Goal: Task Accomplishment & Management: Use online tool/utility

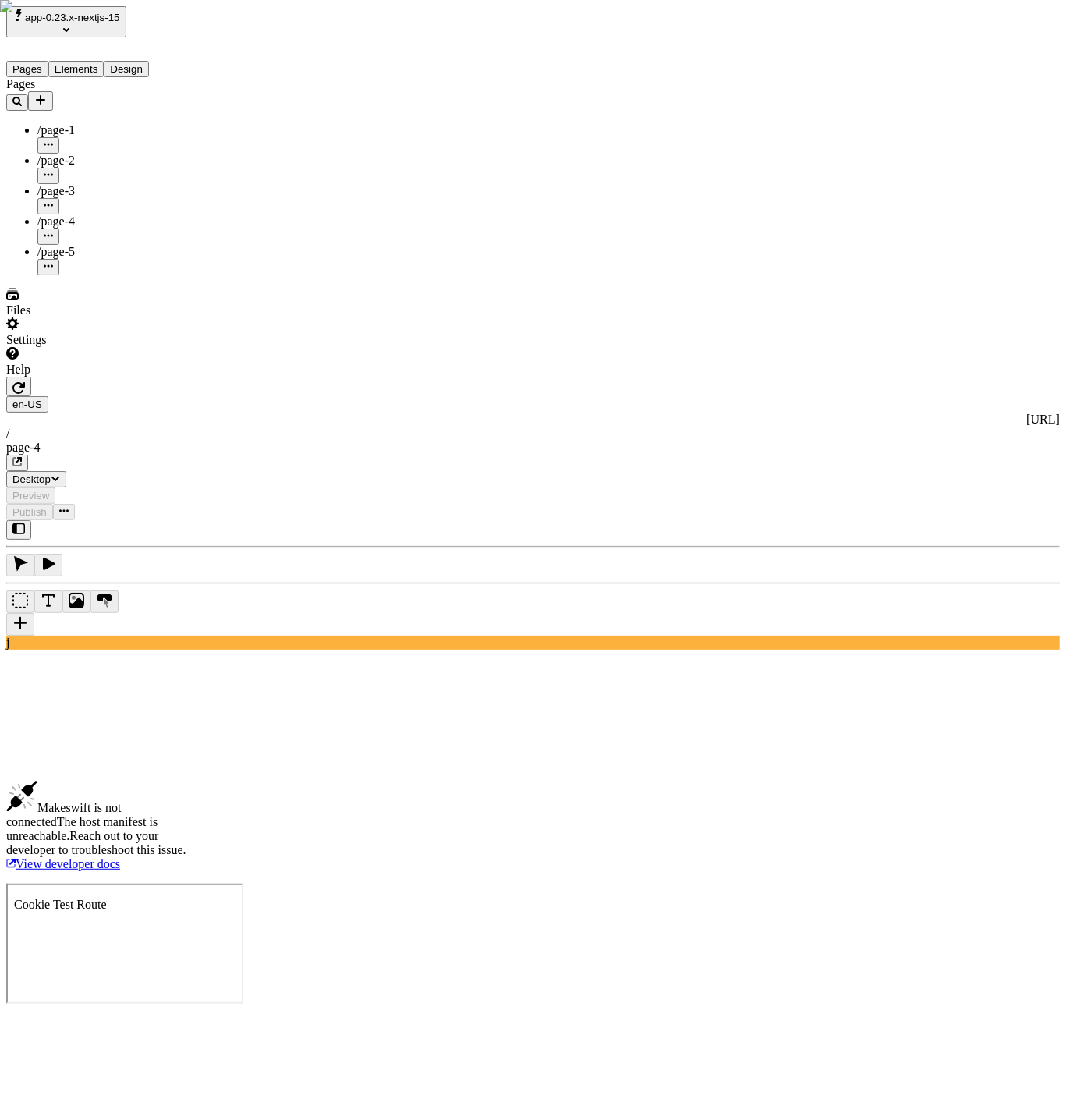
click at [118, 20] on span "app-0.23.x-nextjs-15" at bounding box center [72, 17] width 95 height 12
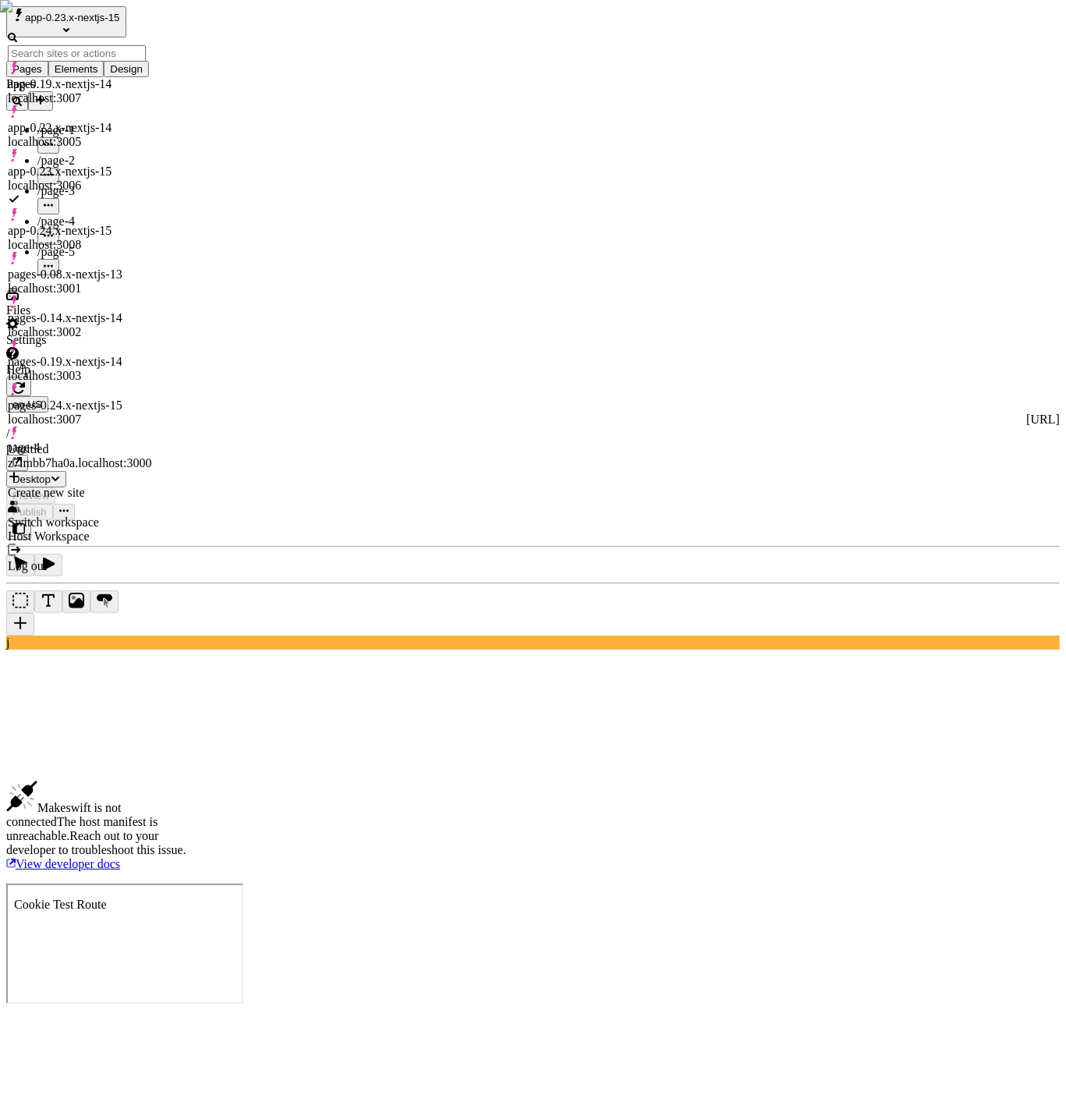
click at [150, 224] on div "app-0.24.x-nextjs-15 localhost:3008" at bounding box center [79, 238] width 144 height 28
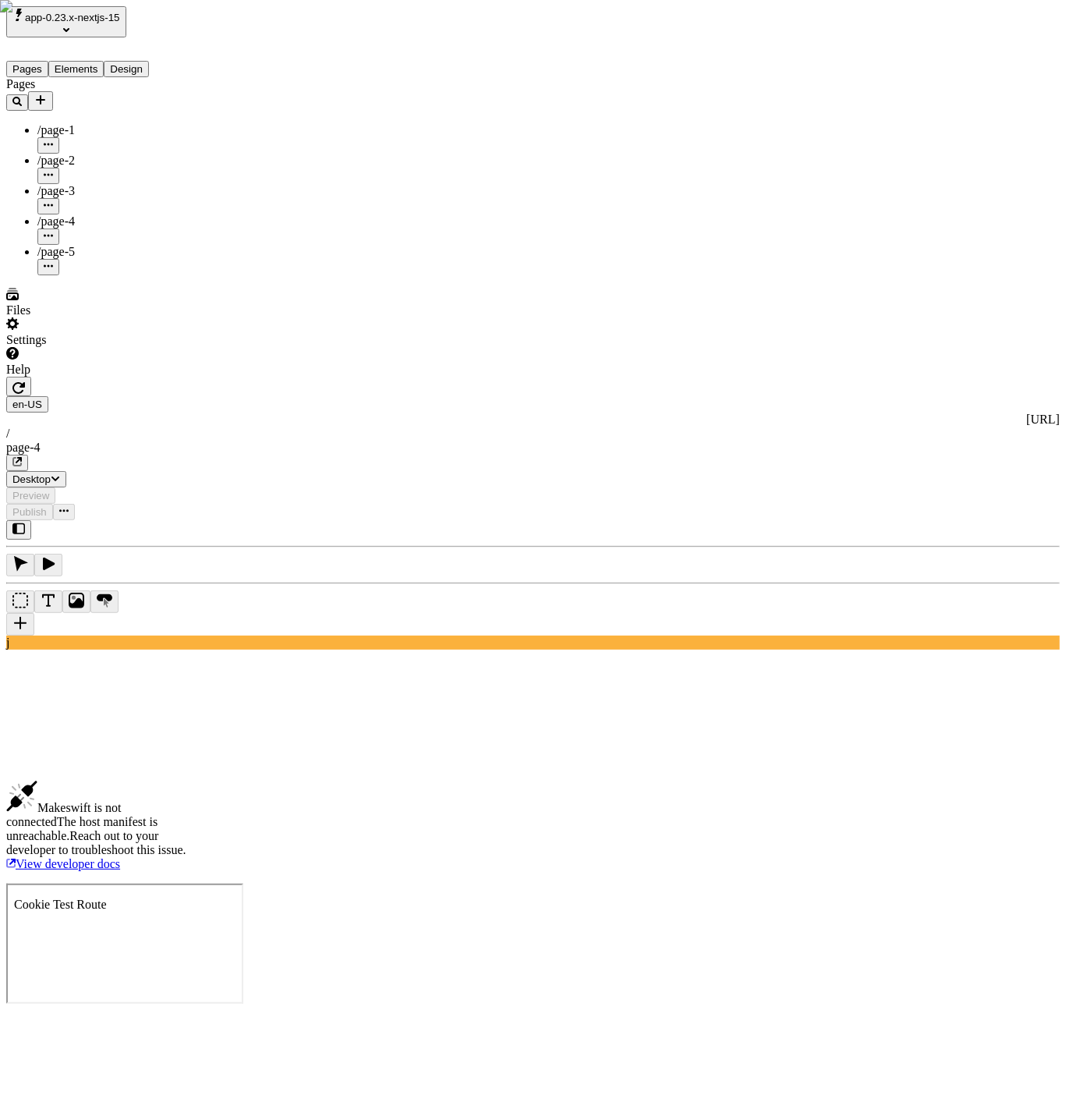
click at [61, 275] on div "Pages /page-1 /page-2 /page-3 /page-4 /page-5" at bounding box center [100, 176] width 187 height 198
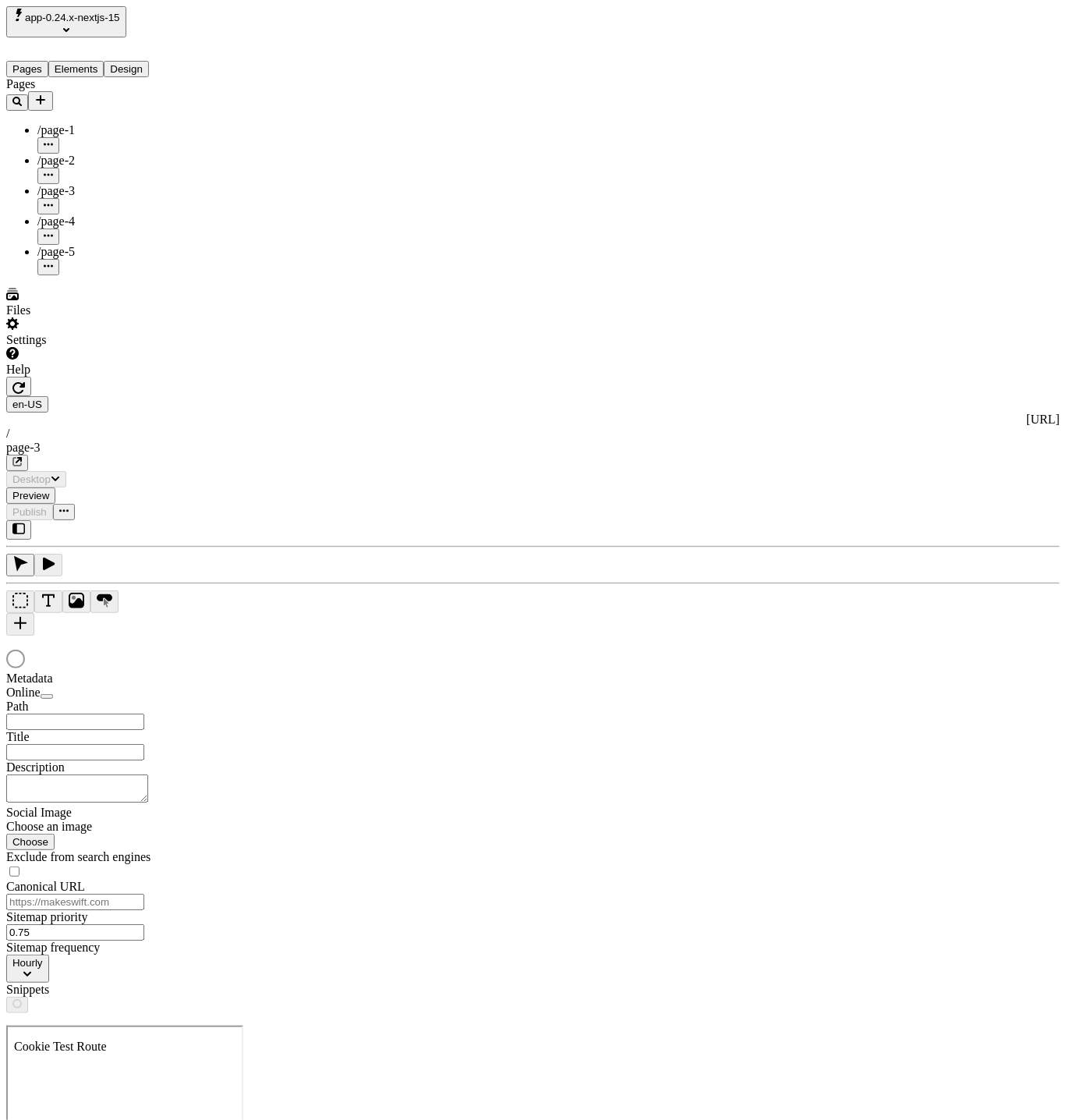
type input "/page-3"
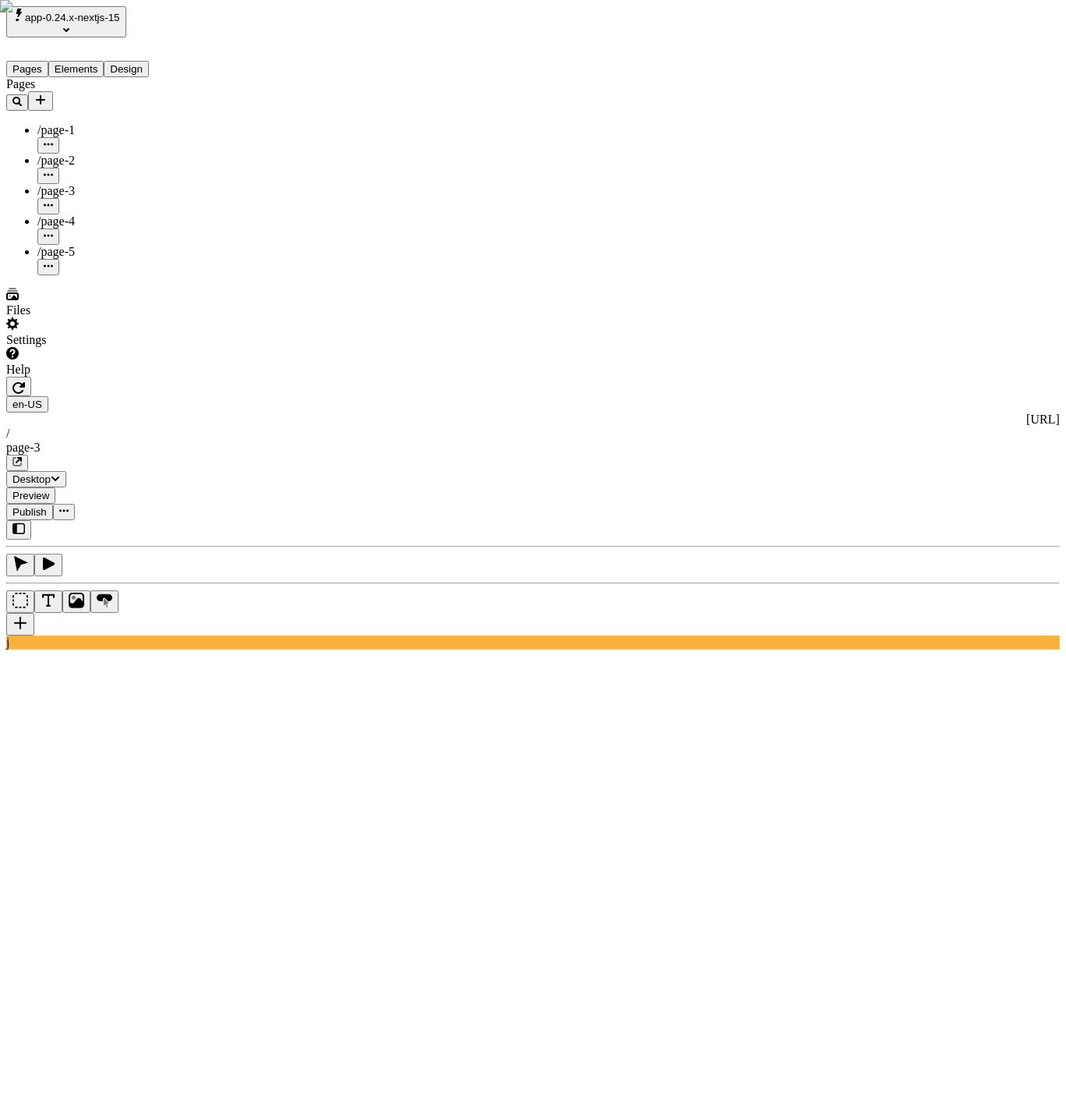
drag, startPoint x: 90, startPoint y: 346, endPoint x: 90, endPoint y: 331, distance: 15.0
click at [90, 275] on div "Pages /page-1 /page-2 /page-3 /page-4 /page-5" at bounding box center [100, 176] width 187 height 198
click at [73, 153] on div "/page-2" at bounding box center [115, 160] width 156 height 14
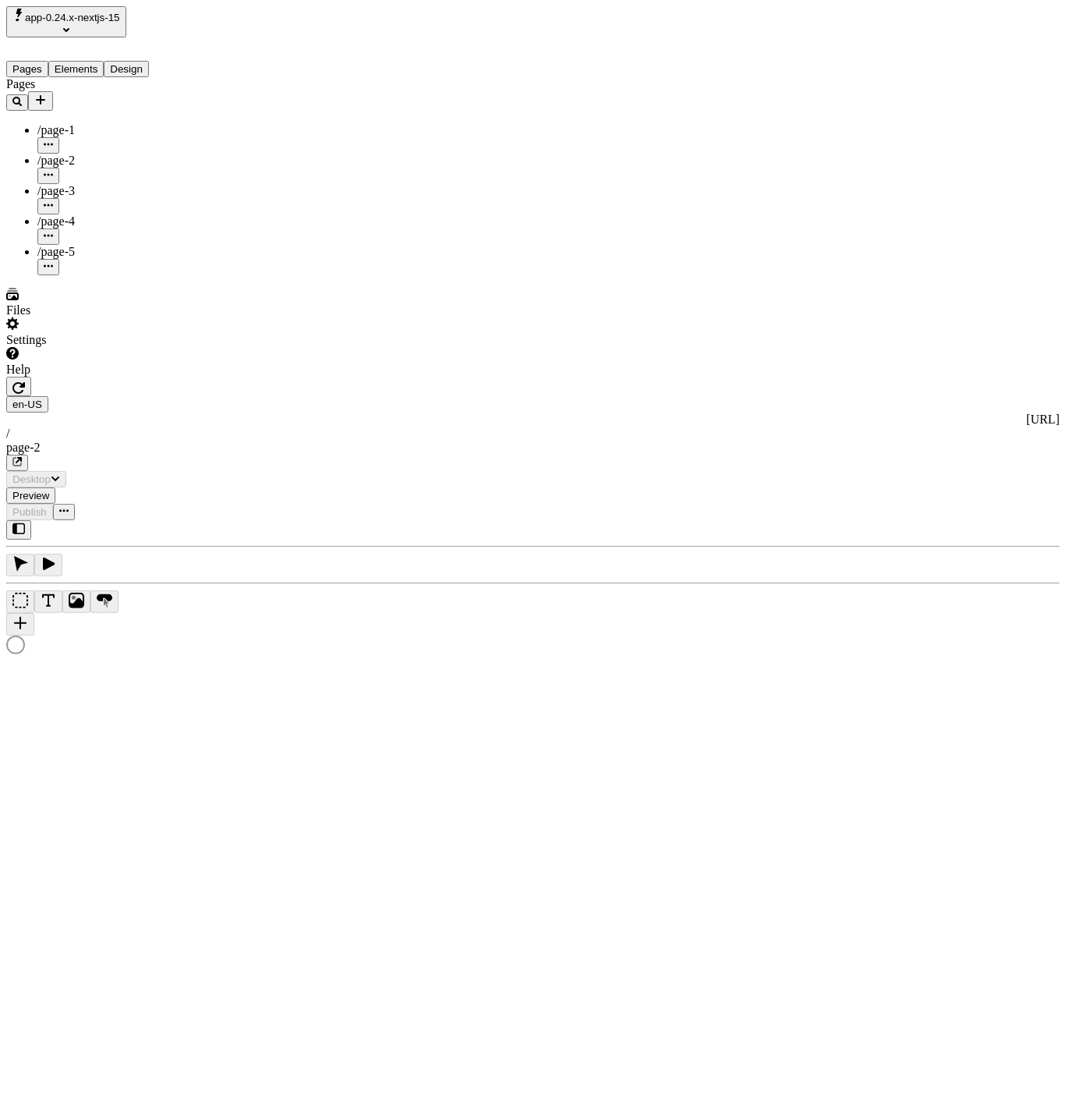
type input "/page-2"
click at [79, 184] on div "/page-3" at bounding box center [115, 191] width 156 height 14
click at [75, 124] on div "/page-1" at bounding box center [115, 130] width 156 height 14
type input "/page-1"
click at [79, 153] on div "/page-2" at bounding box center [115, 168] width 156 height 31
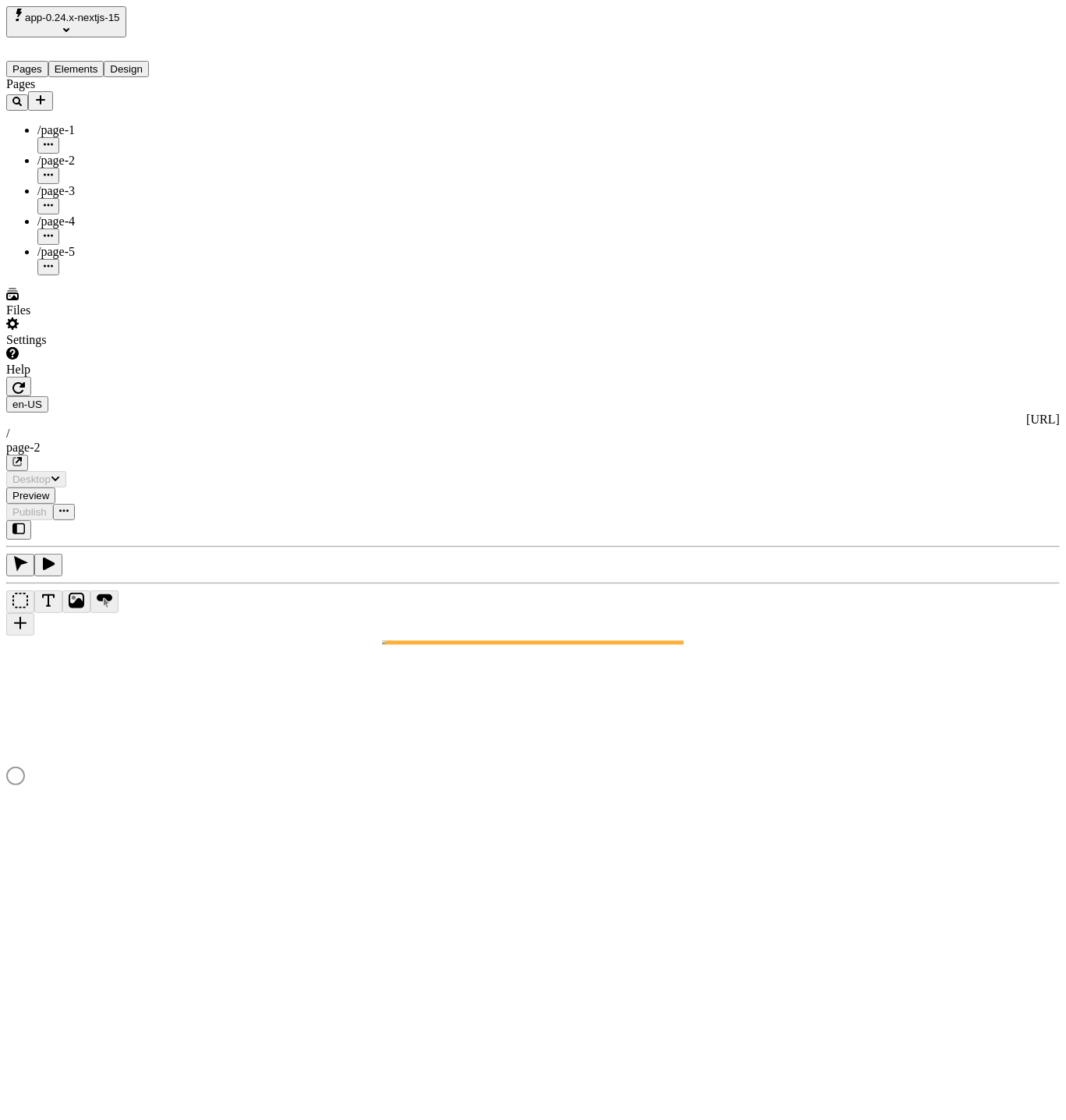
click at [71, 245] on span "/page-5" at bounding box center [56, 251] width 37 height 13
type input "/page-5"
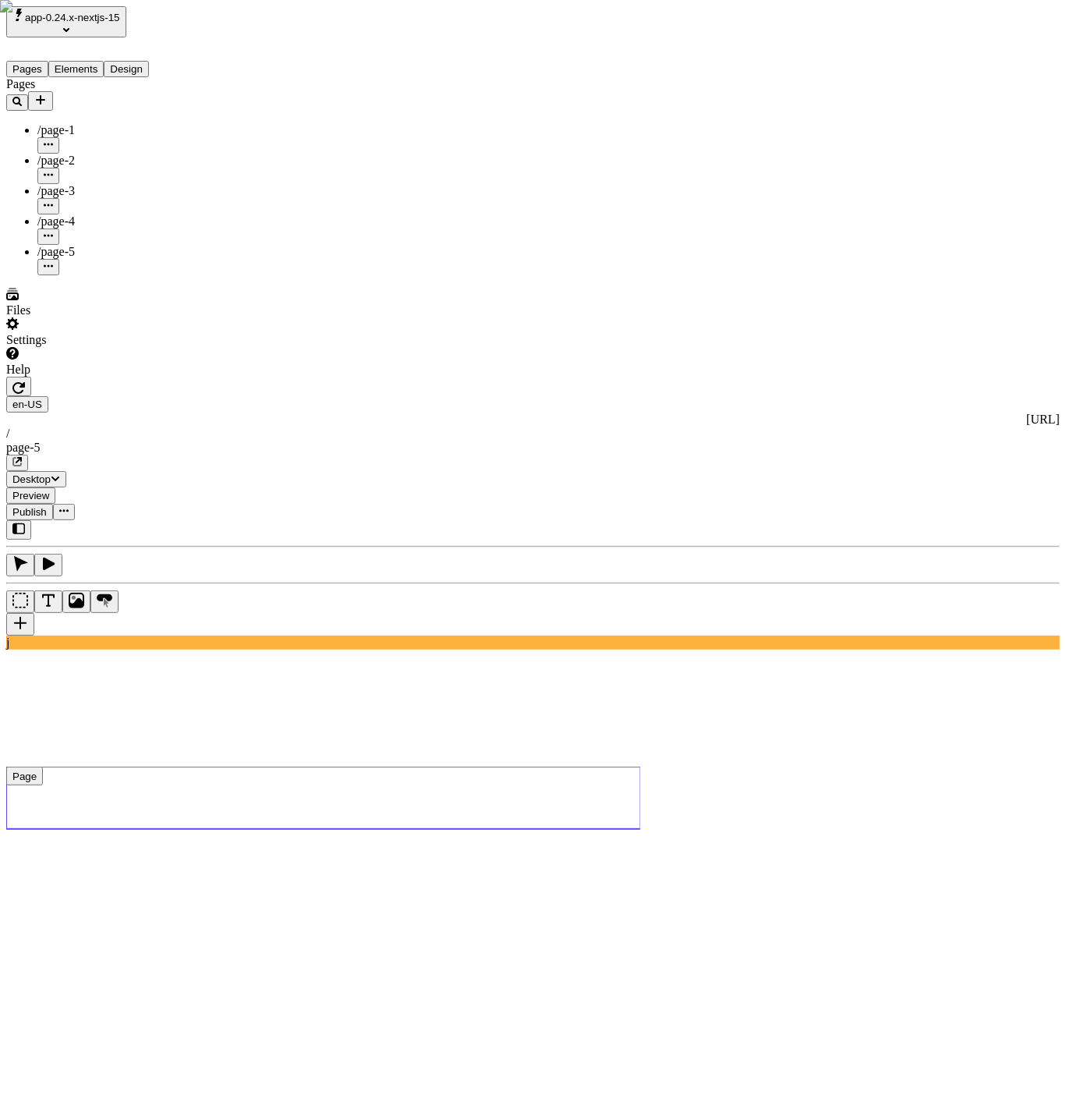
click at [333, 767] on use at bounding box center [324, 797] width 635 height 62
type input "18"
type input "1.5"
type textarea "Assertively network clicks-and-mortar testing procedures, to professionally din…"
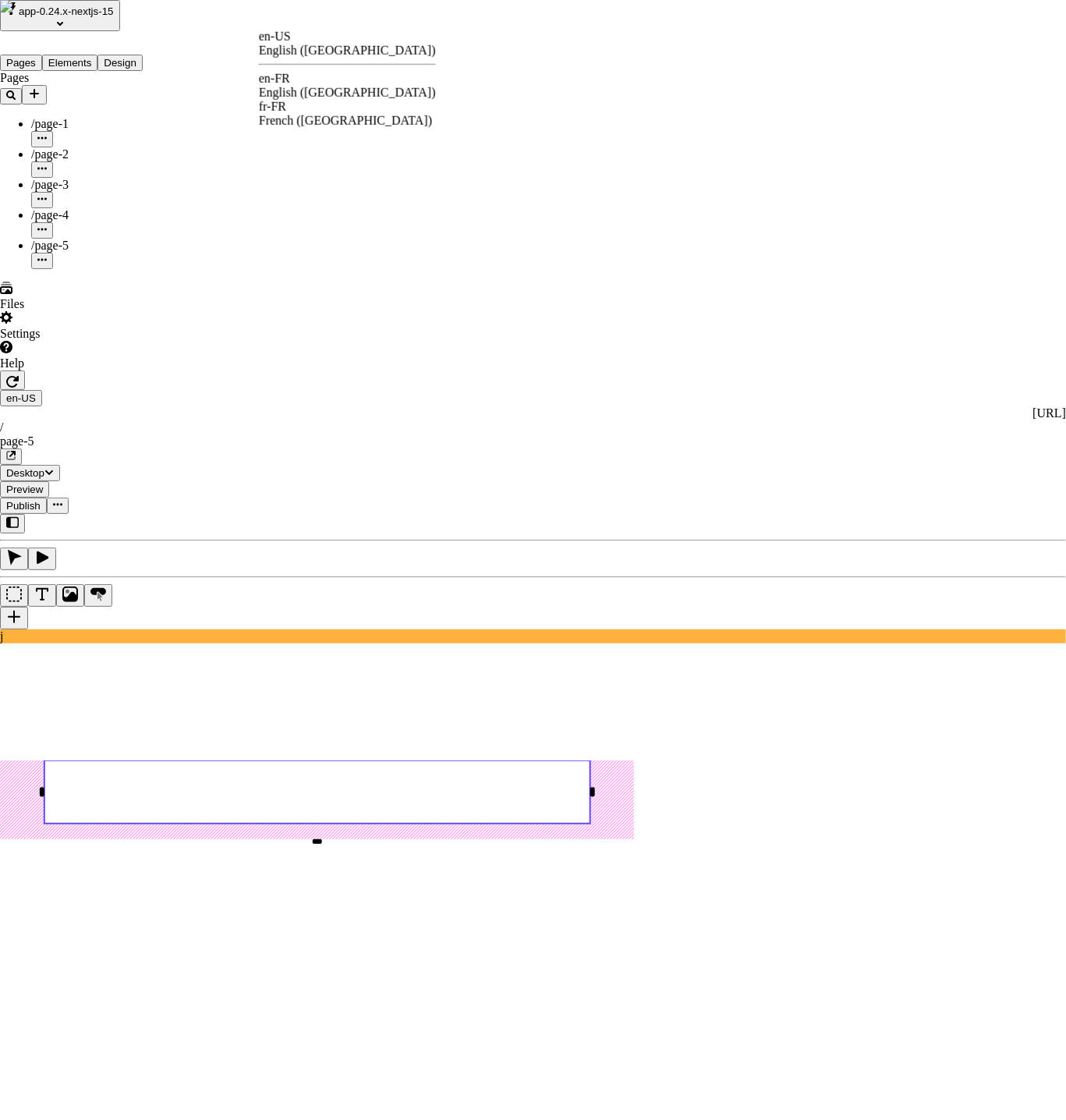
click at [335, 85] on div "English ([GEOGRAPHIC_DATA])" at bounding box center [347, 92] width 177 height 14
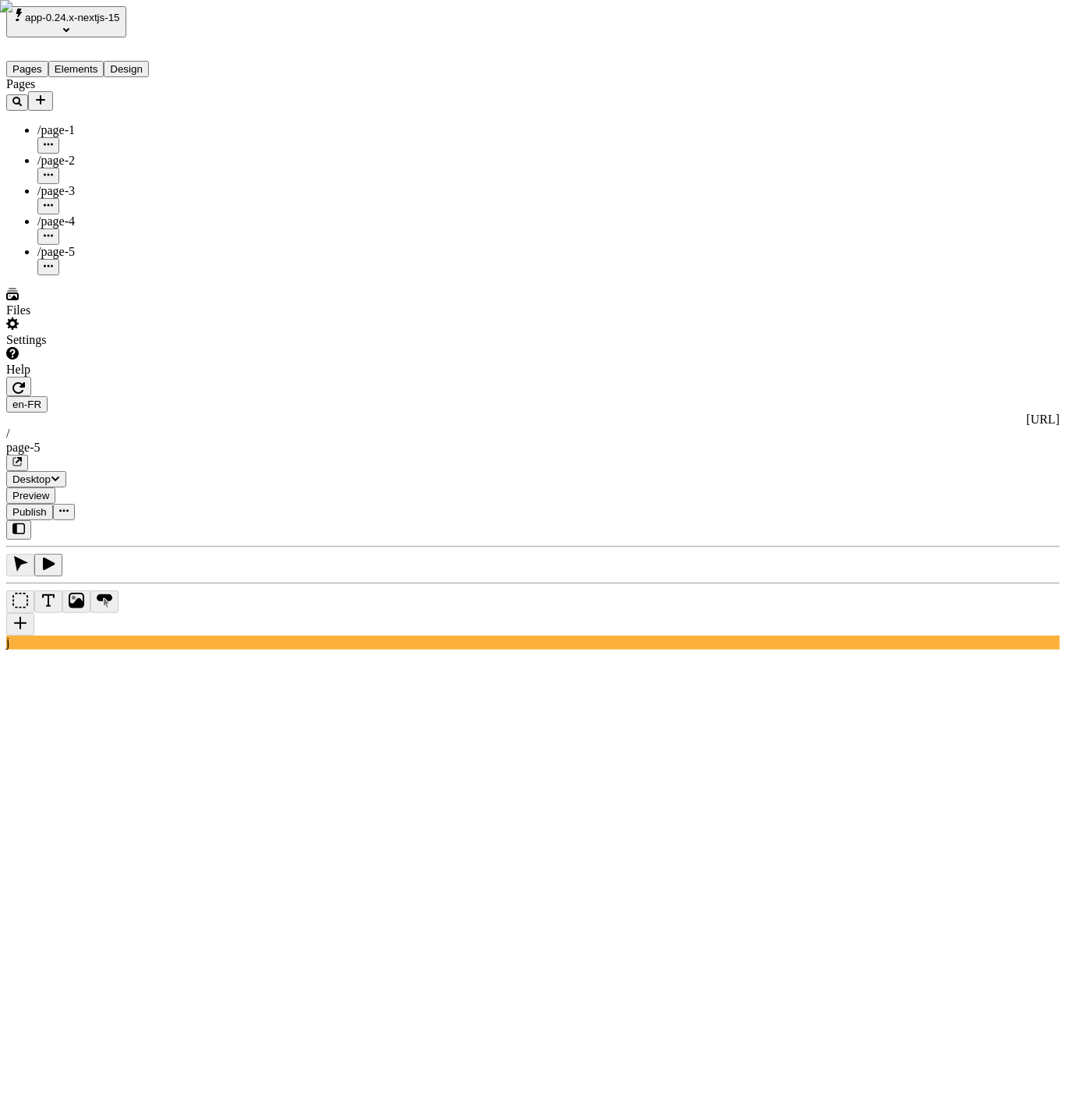
type input "/page-5"
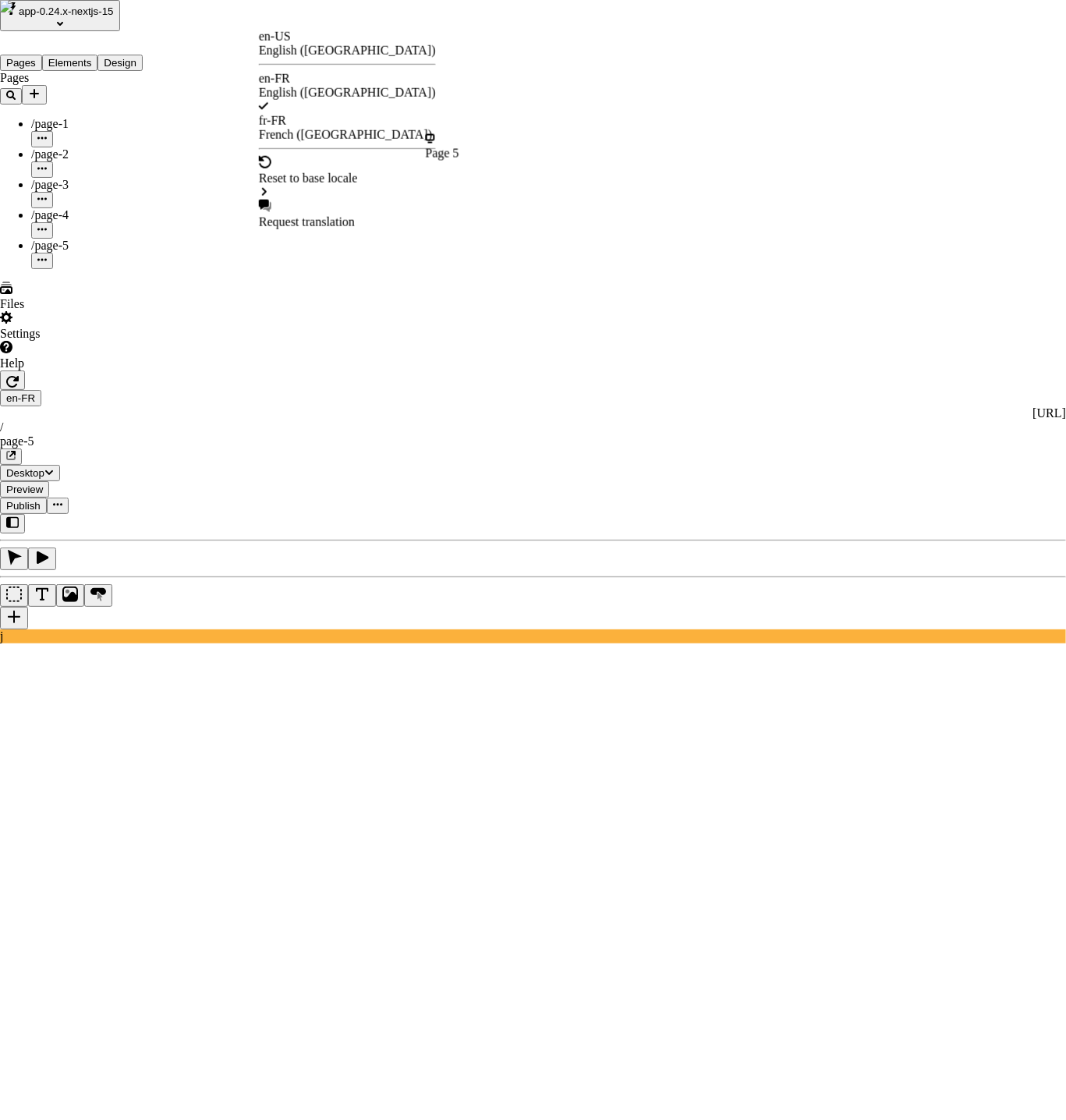
click at [459, 150] on div "Page 5" at bounding box center [441, 153] width 33 height 14
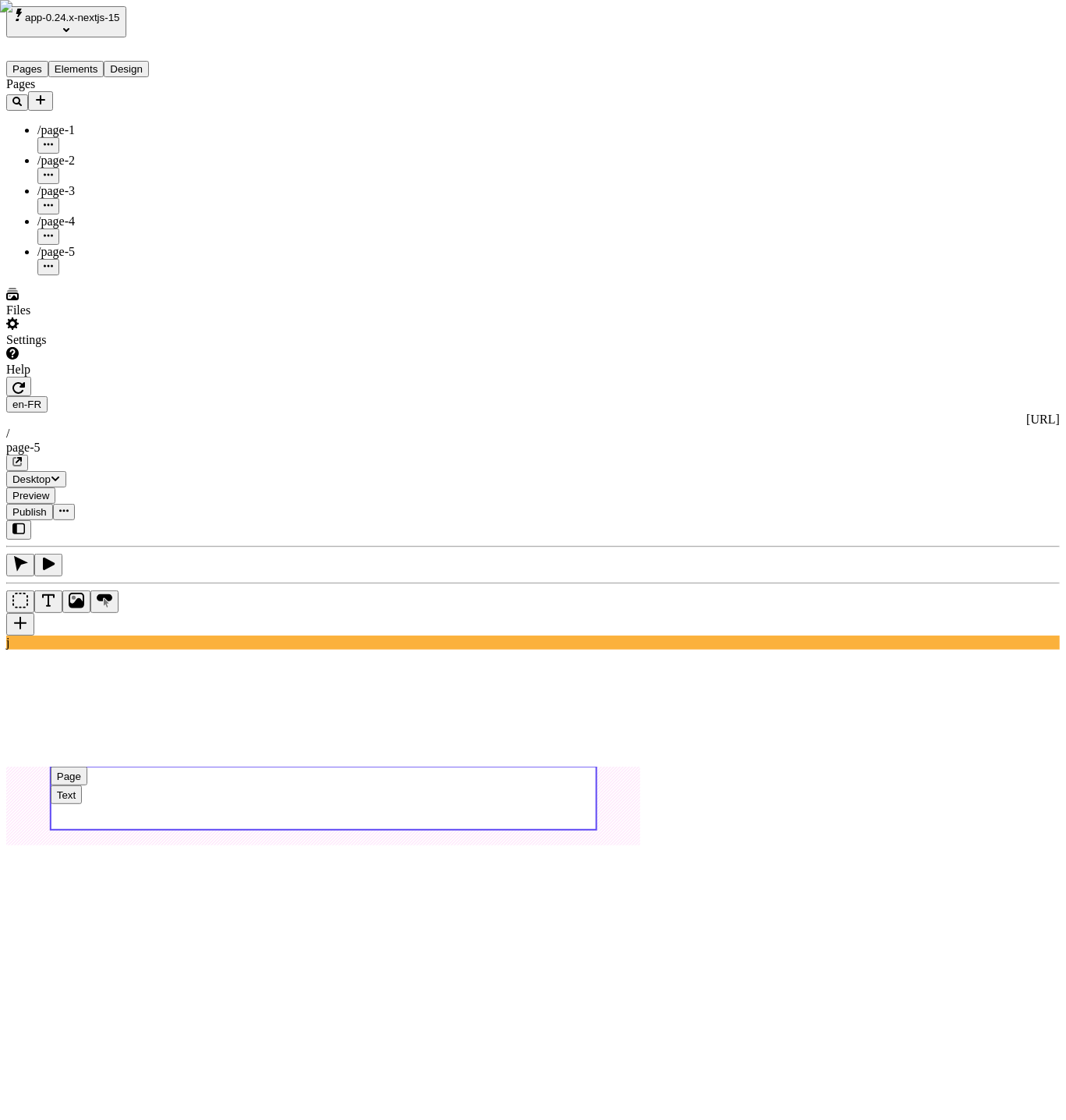
click at [387, 767] on use at bounding box center [324, 798] width 546 height 63
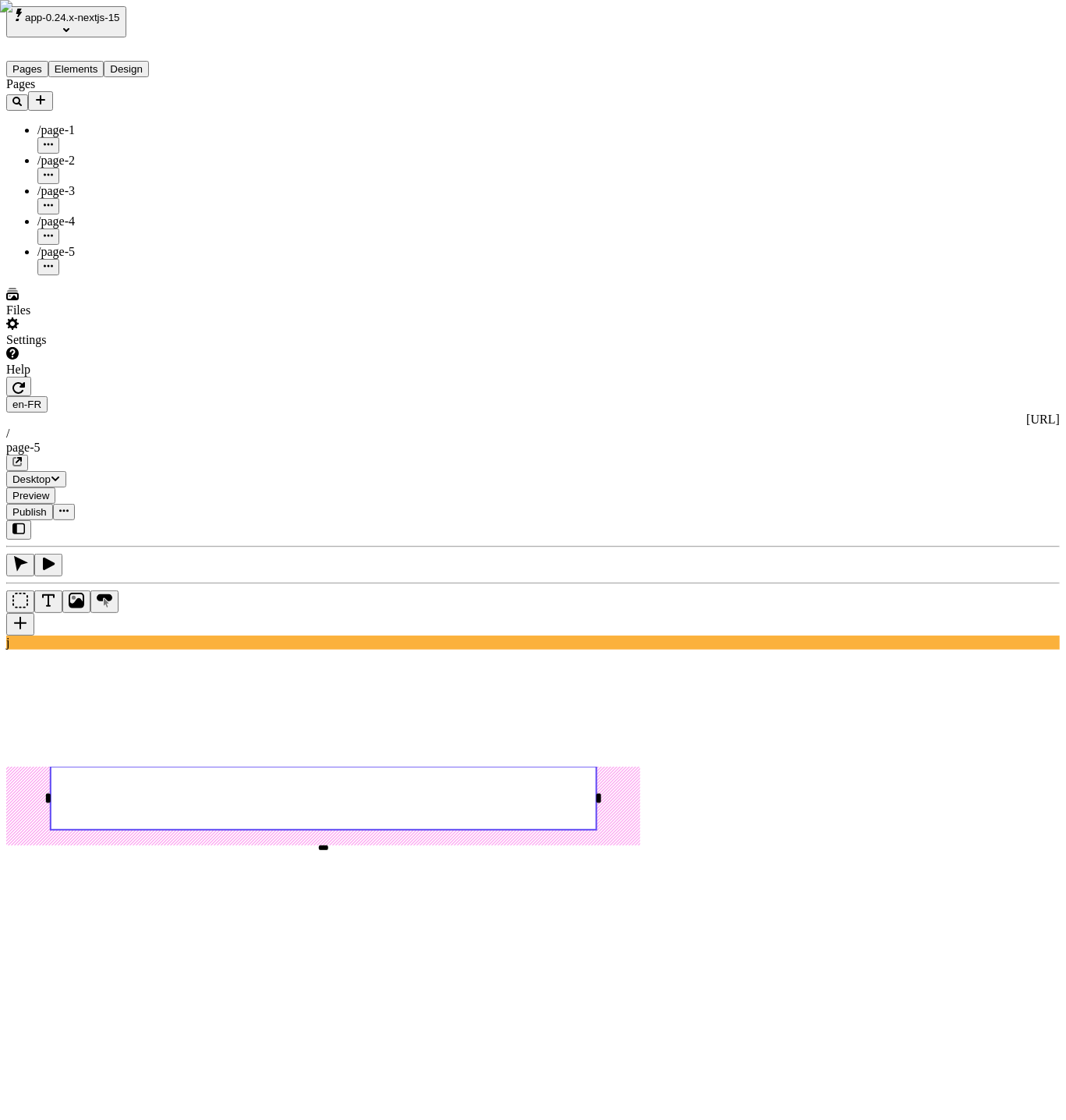
click at [387, 767] on rect at bounding box center [324, 798] width 546 height 63
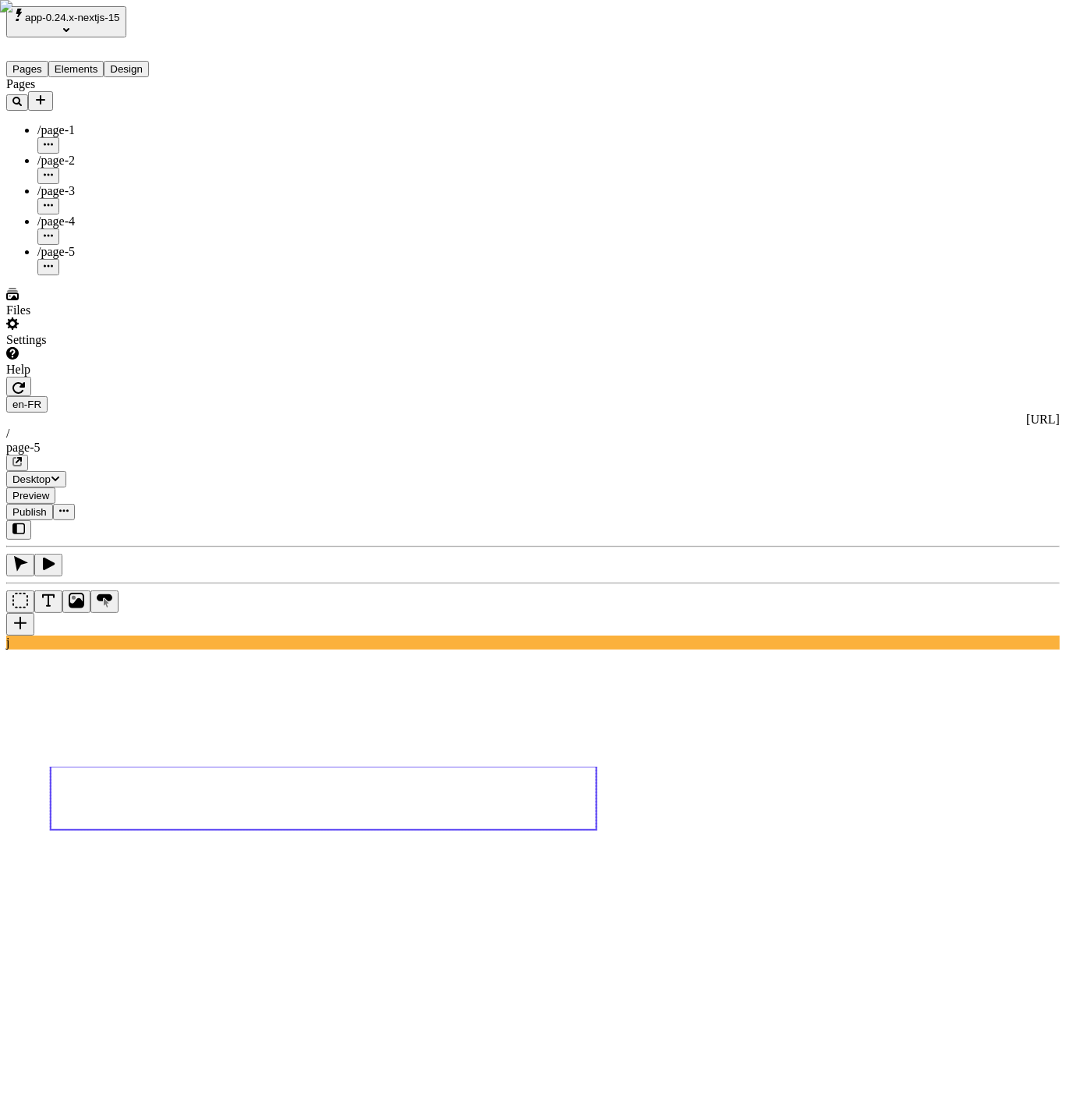
type textarea "base"
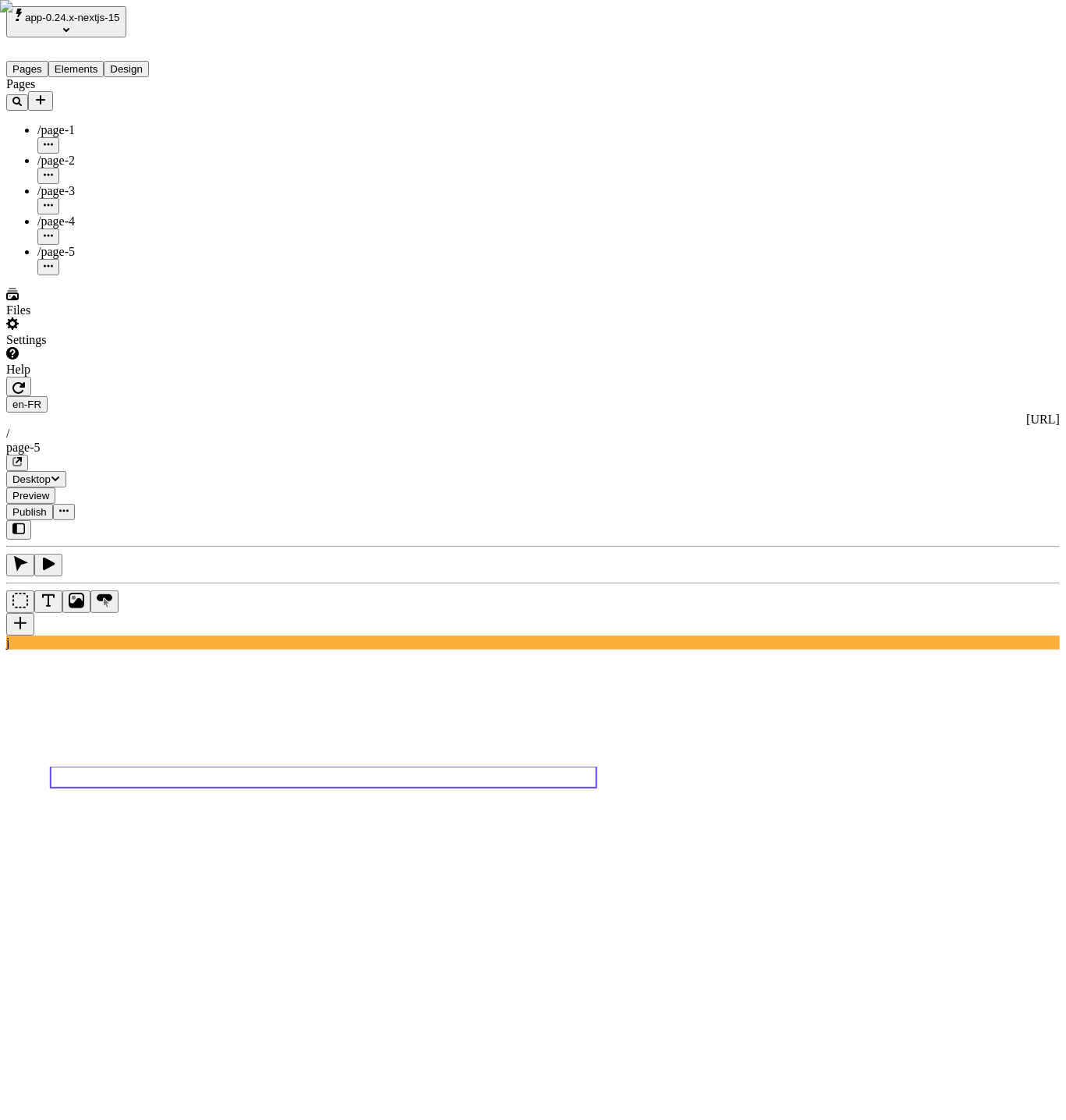
type textarea "french"
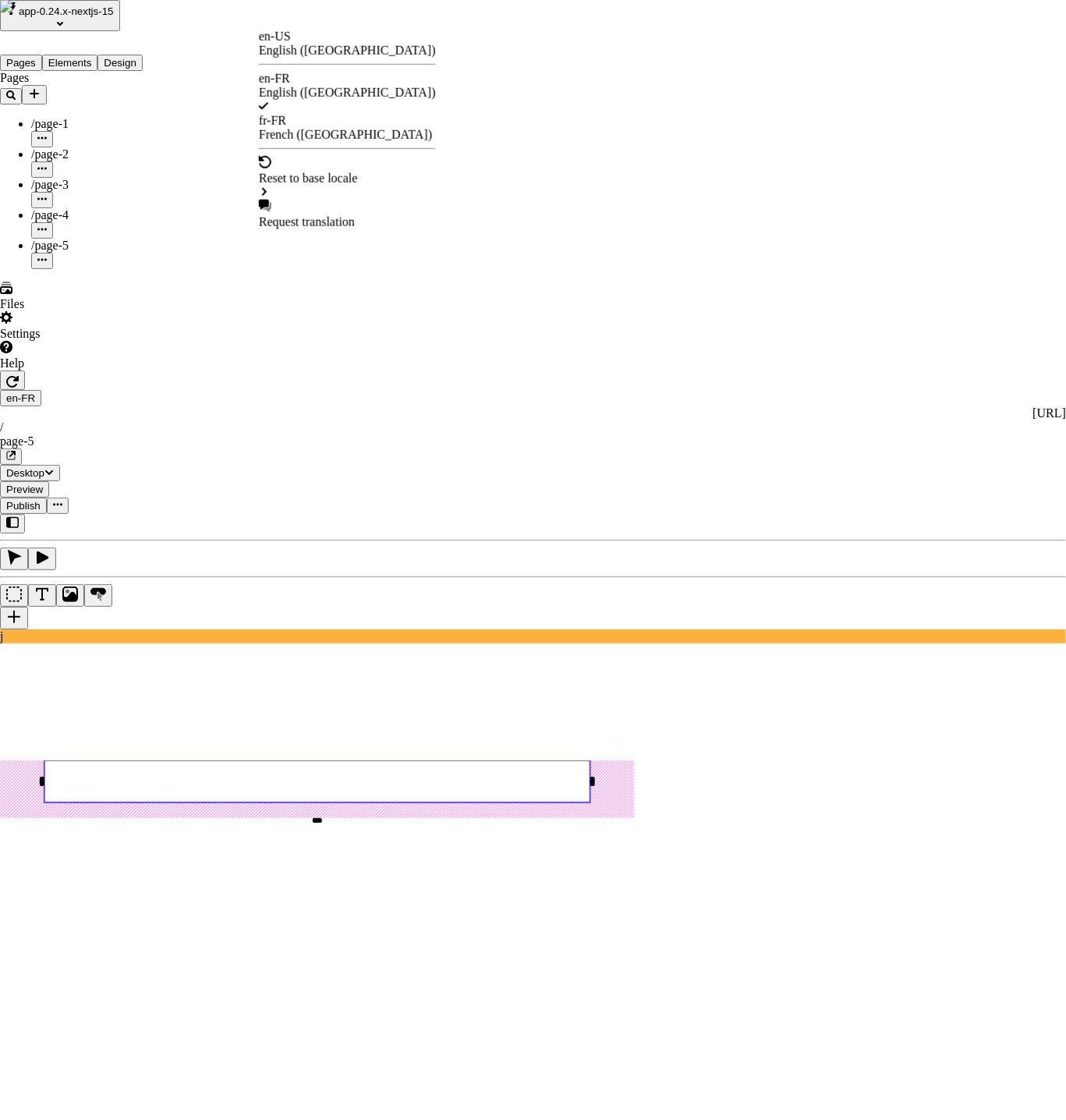
click at [372, 172] on div "Reset to base locale" at bounding box center [347, 178] width 177 height 14
click at [459, 153] on div "Page 5" at bounding box center [441, 153] width 33 height 14
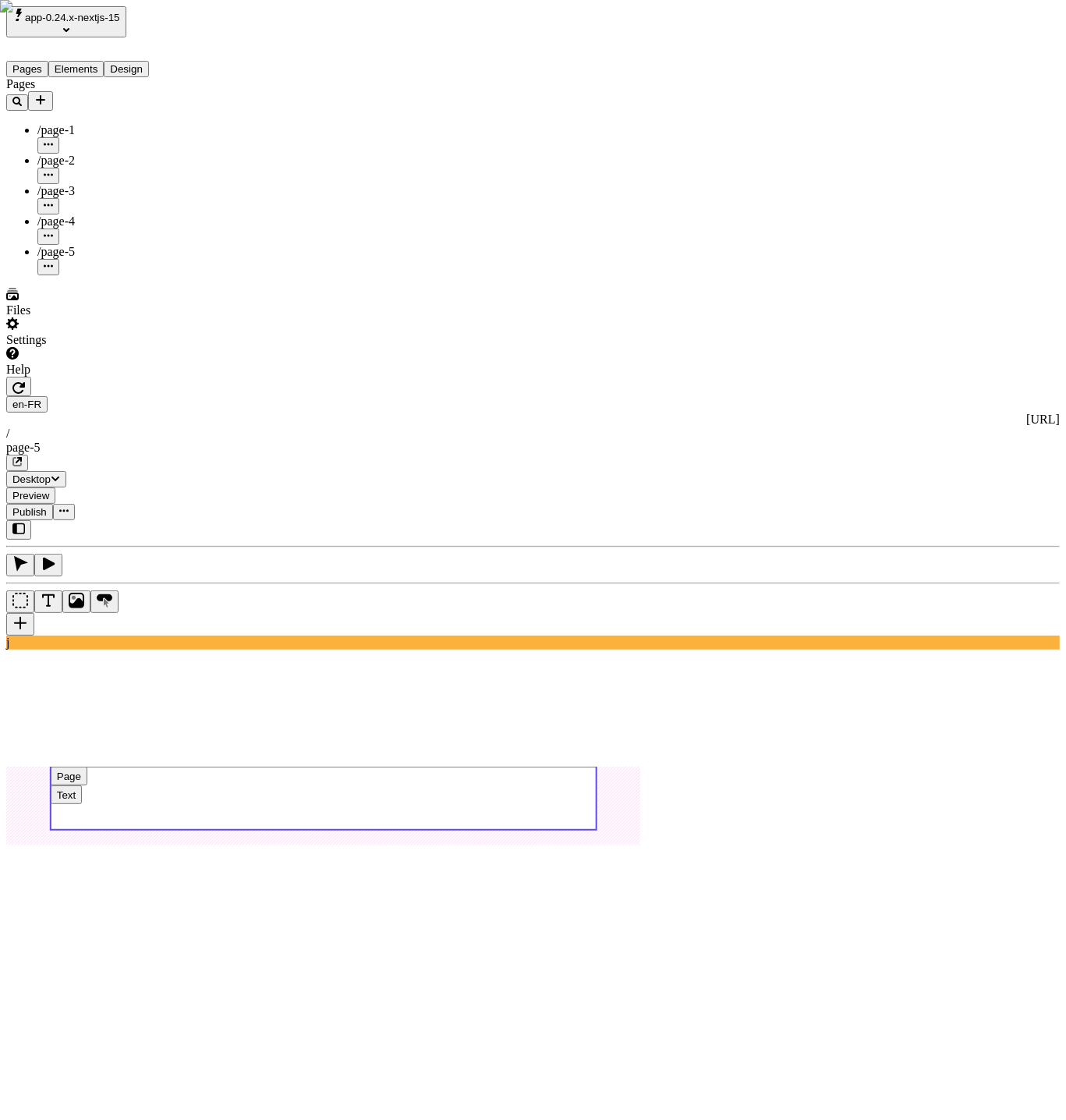
click at [462, 767] on use at bounding box center [324, 798] width 546 height 63
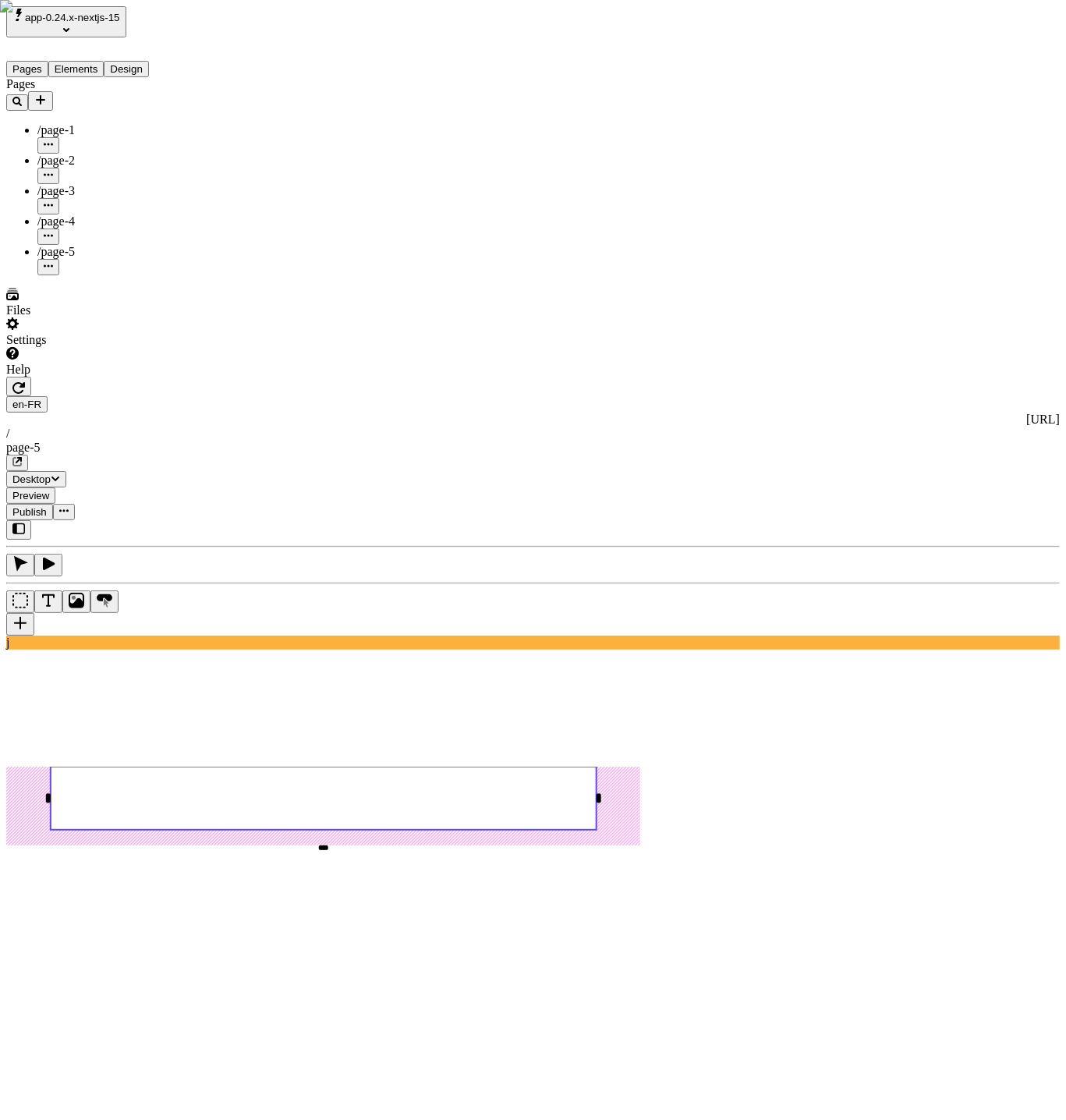
click at [125, 275] on div "Pages /page-1 /page-2 /page-3 /page-4 /page-5" at bounding box center [100, 176] width 187 height 198
click at [858, 377] on div "en-FR [URL] / page-5 Desktop Preview Publish" at bounding box center [533, 448] width 1054 height 144
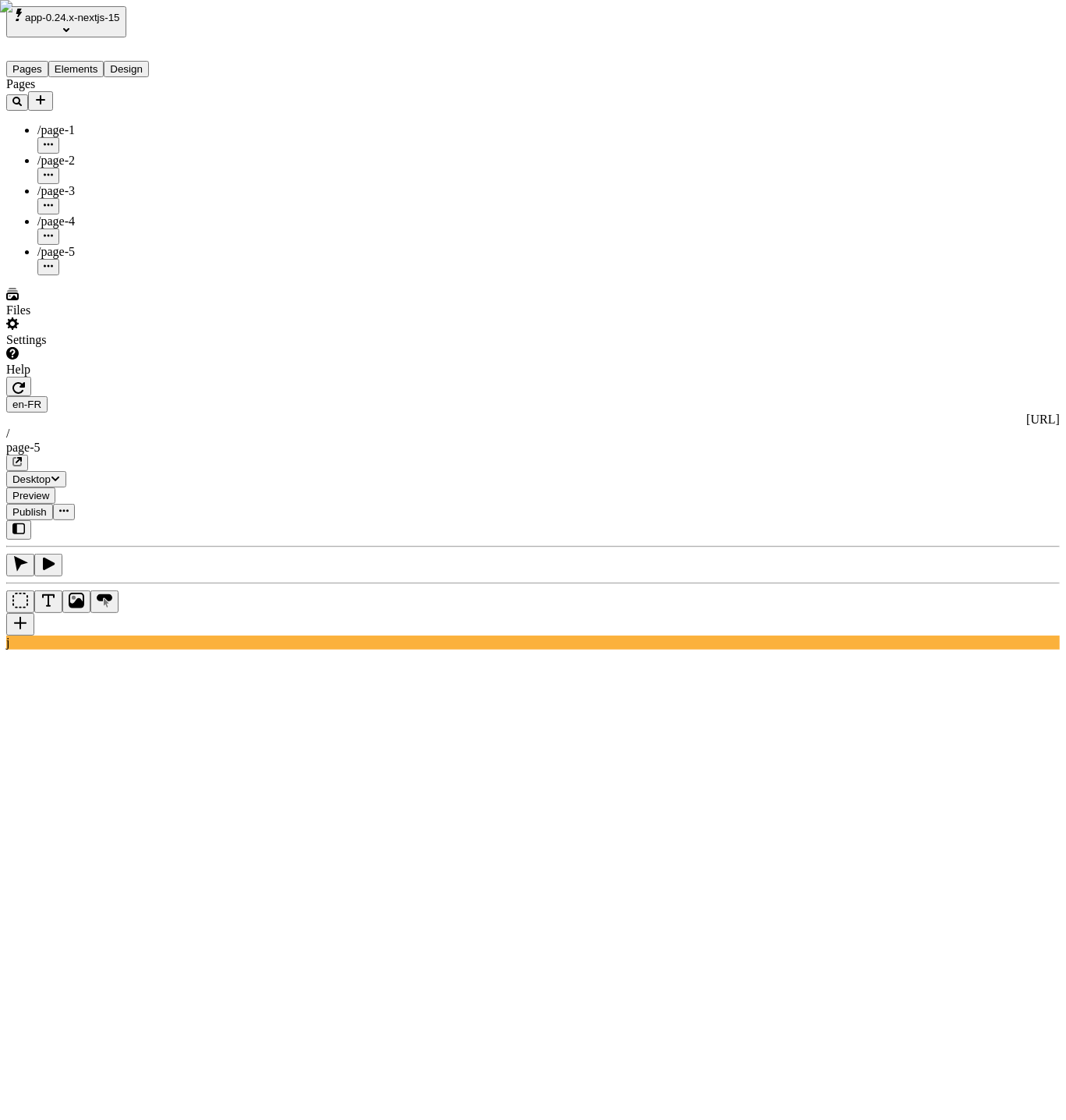
click at [75, 504] on button "button" at bounding box center [64, 512] width 22 height 17
click at [69, 506] on icon "button" at bounding box center [63, 510] width 9 height 9
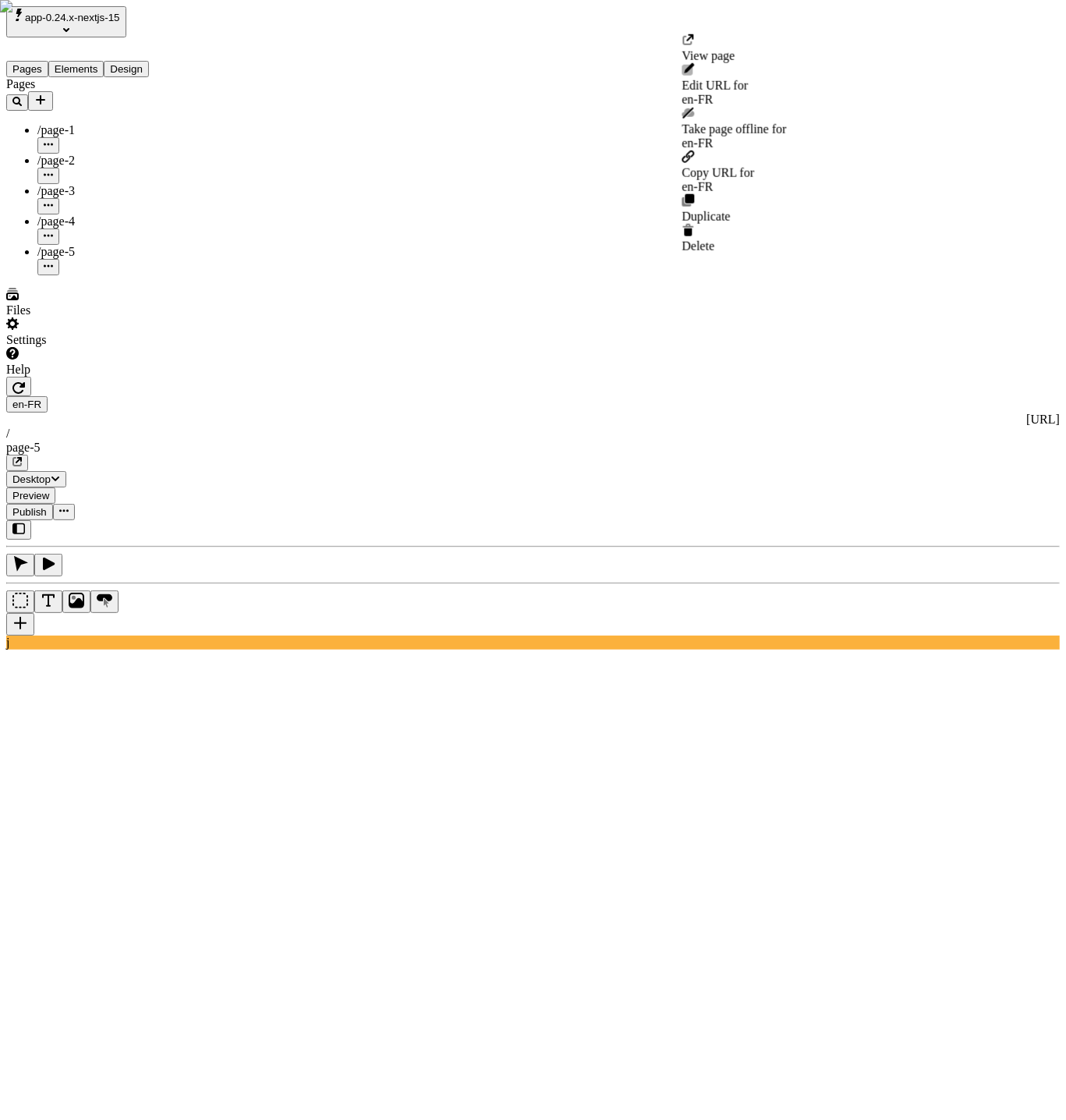
click at [69, 506] on icon "button" at bounding box center [63, 510] width 9 height 9
click at [873, 377] on div "en-FR [URL] / page-5 Desktop Preview Publish" at bounding box center [533, 448] width 1054 height 144
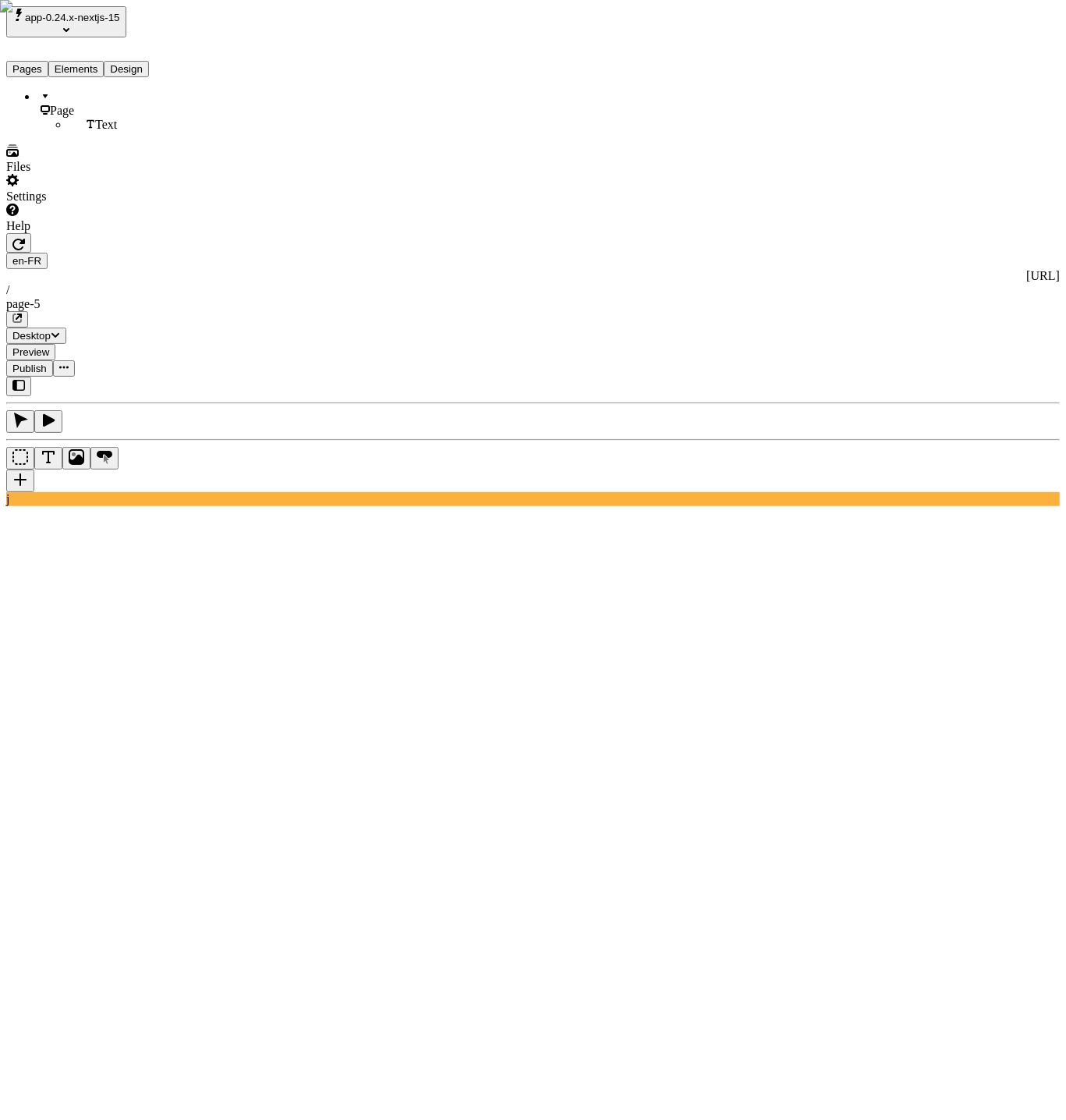
click at [90, 61] on button "Elements" at bounding box center [76, 69] width 56 height 17
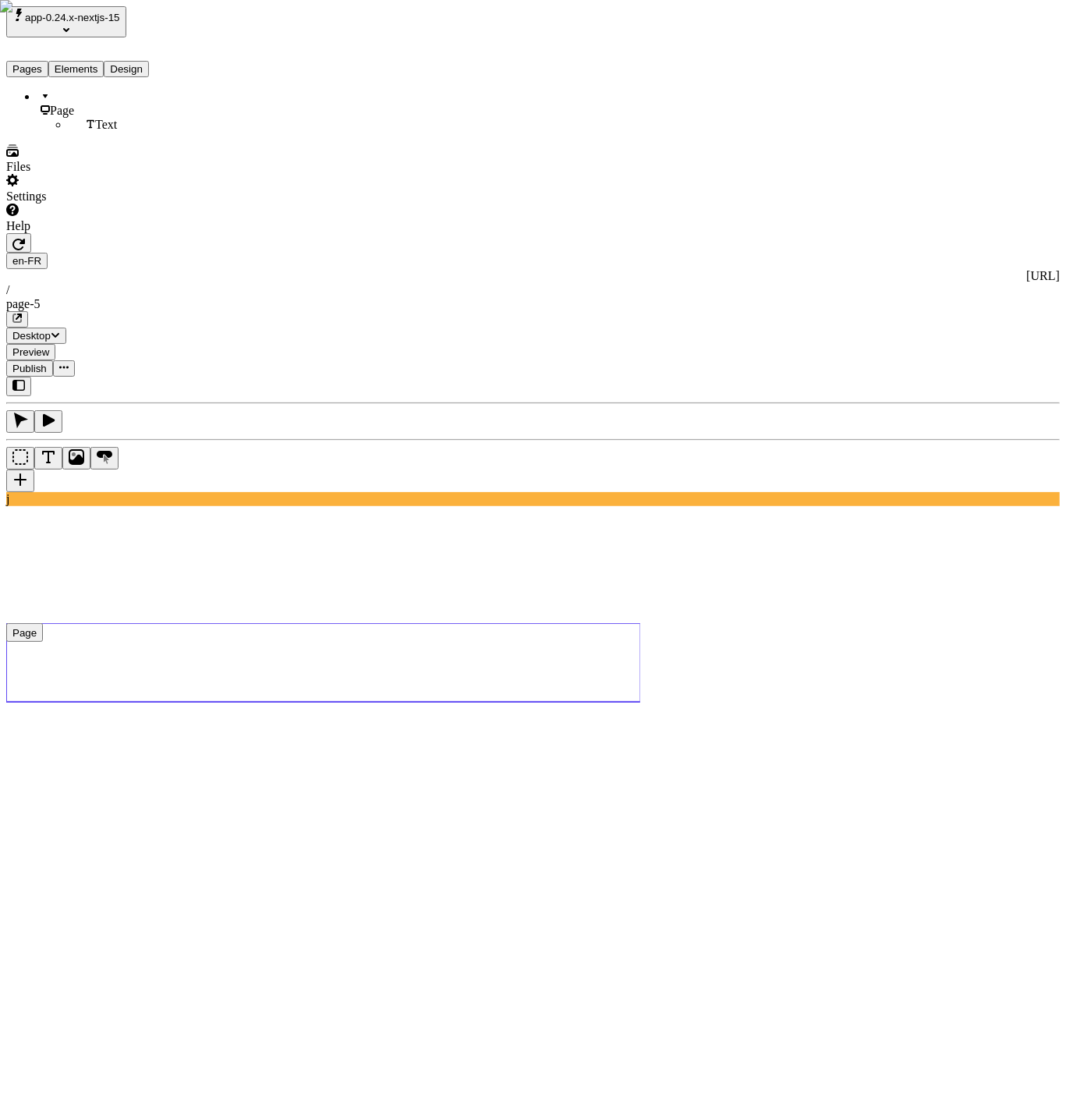
click at [75, 95] on div "Page" at bounding box center [115, 104] width 156 height 28
click at [991, 49] on div "Reset to base locale" at bounding box center [943, 56] width 99 height 14
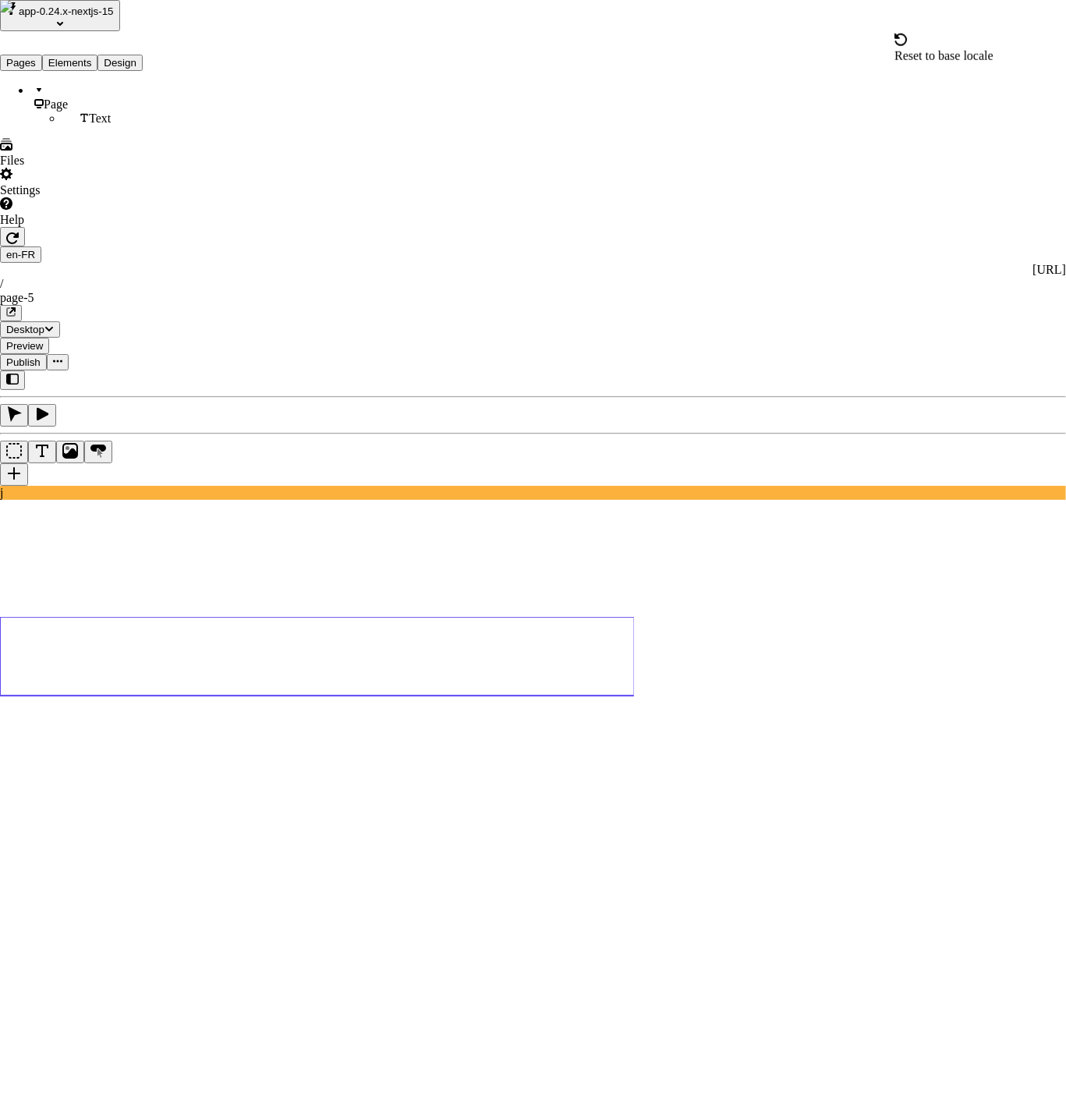
drag, startPoint x: 431, startPoint y: 188, endPoint x: 424, endPoint y: 177, distance: 13.0
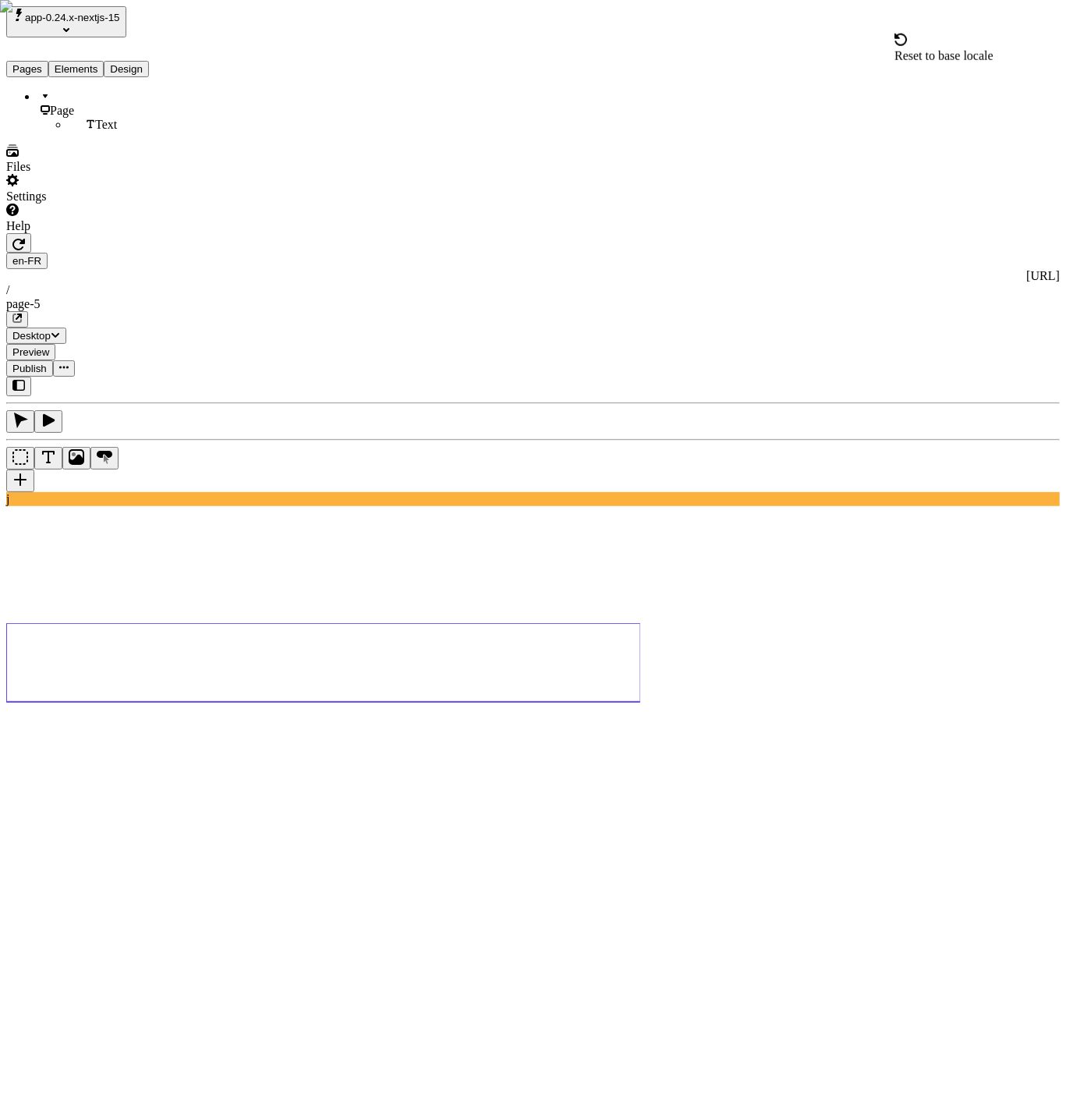
click at [279, 25] on html "app-0.24.x-nextjs-15 Pages Elements Design Page Text Files Settings Help en-FR …" at bounding box center [533, 989] width 1066 height 1978
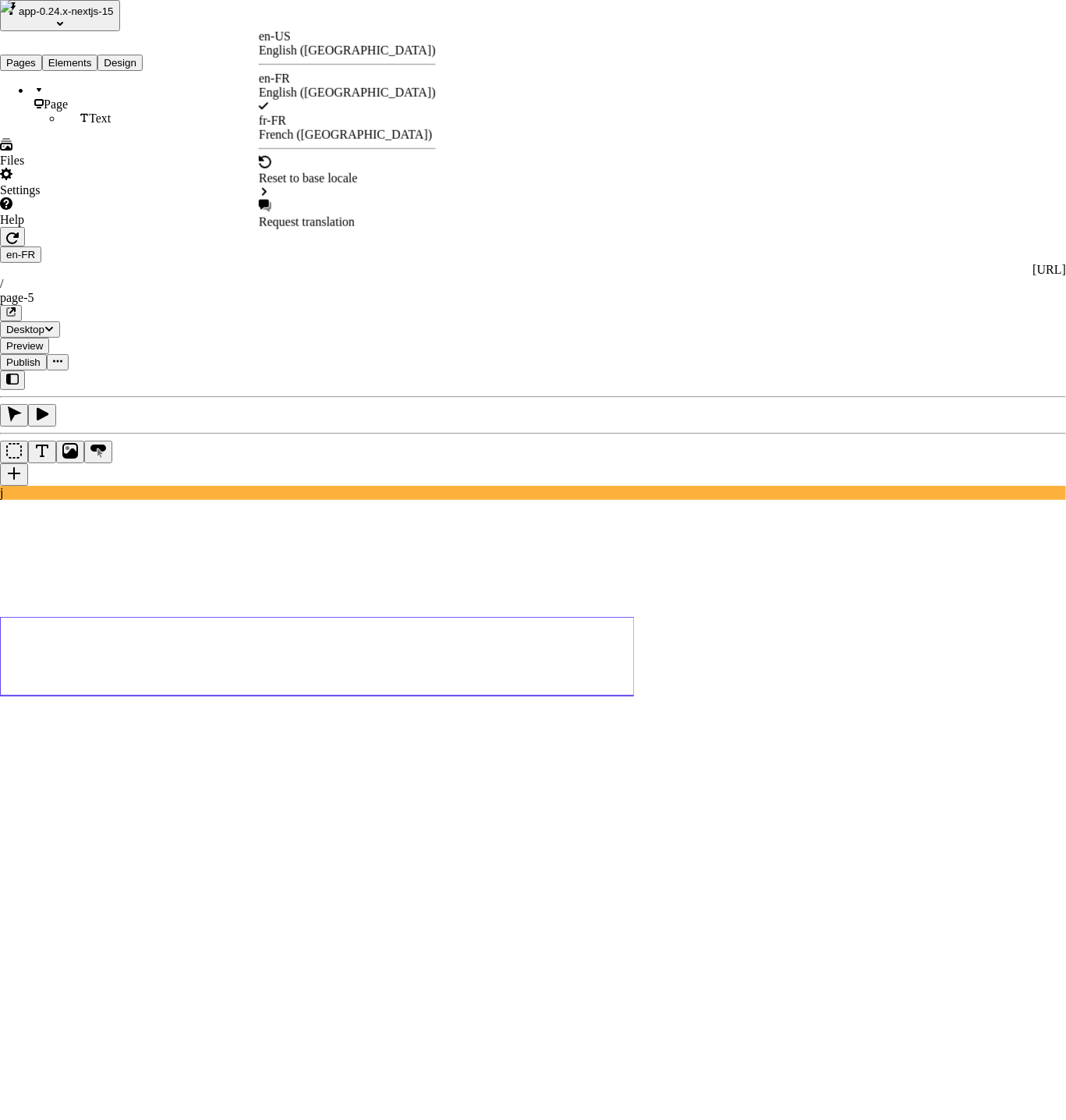
click at [343, 39] on div "en-US English ([GEOGRAPHIC_DATA])" at bounding box center [347, 44] width 177 height 28
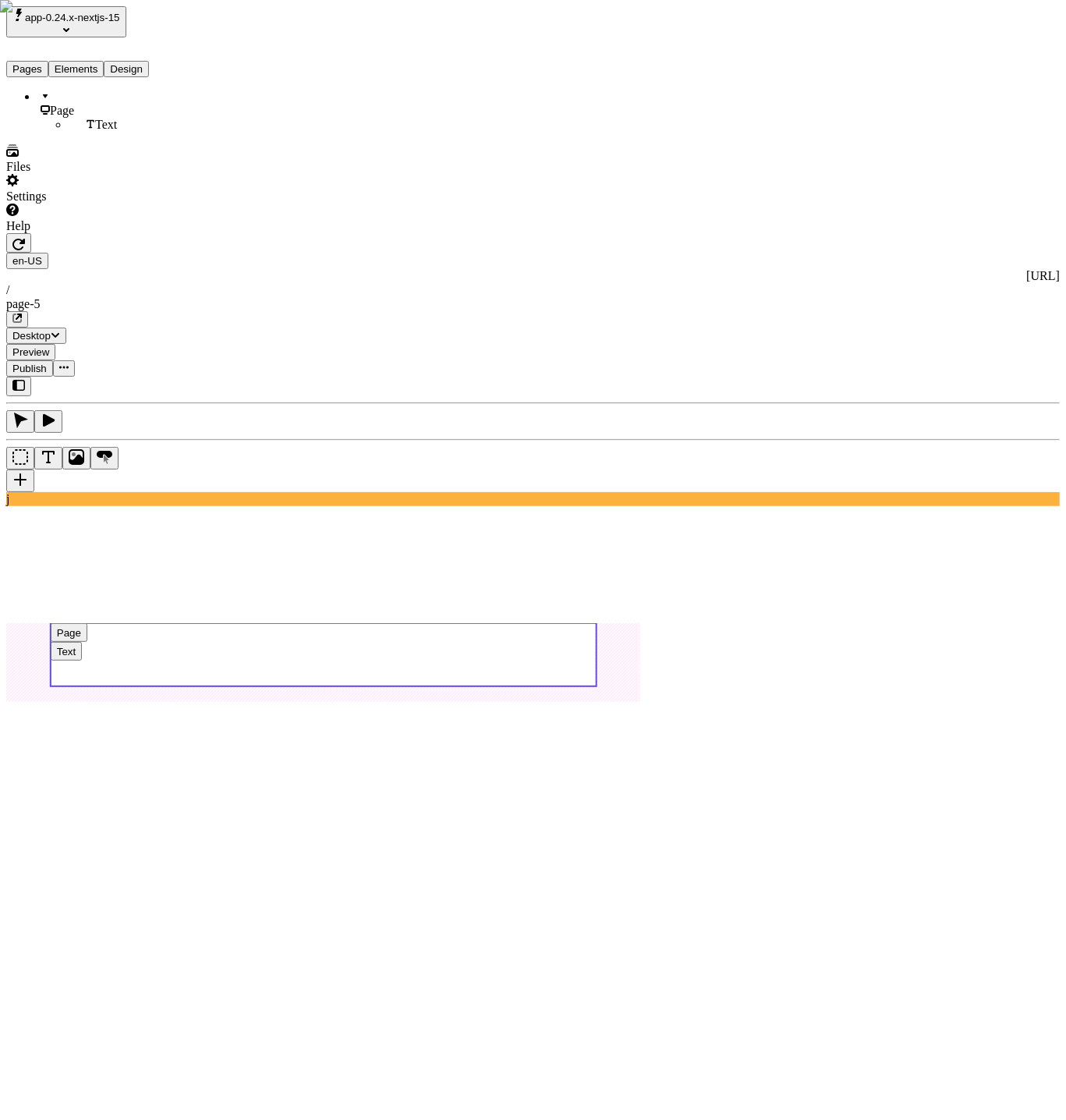
click at [419, 623] on use at bounding box center [324, 655] width 546 height 63
click at [272, 253] on div "en-US [URL] / page-5" at bounding box center [533, 290] width 1054 height 75
click at [470, 623] on use at bounding box center [324, 655] width 546 height 63
click at [470, 623] on rect at bounding box center [324, 655] width 546 height 63
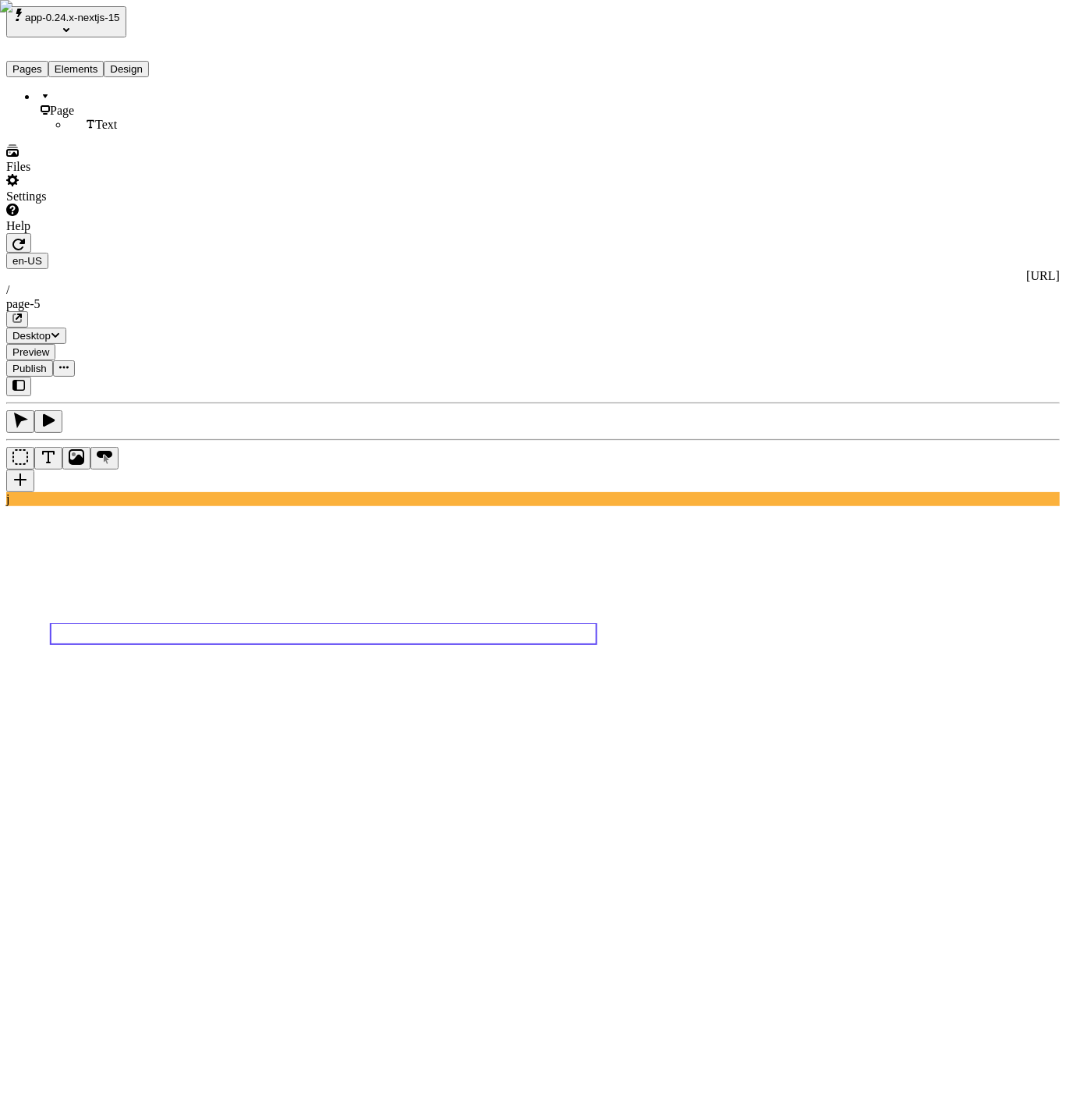
type textarea "english"
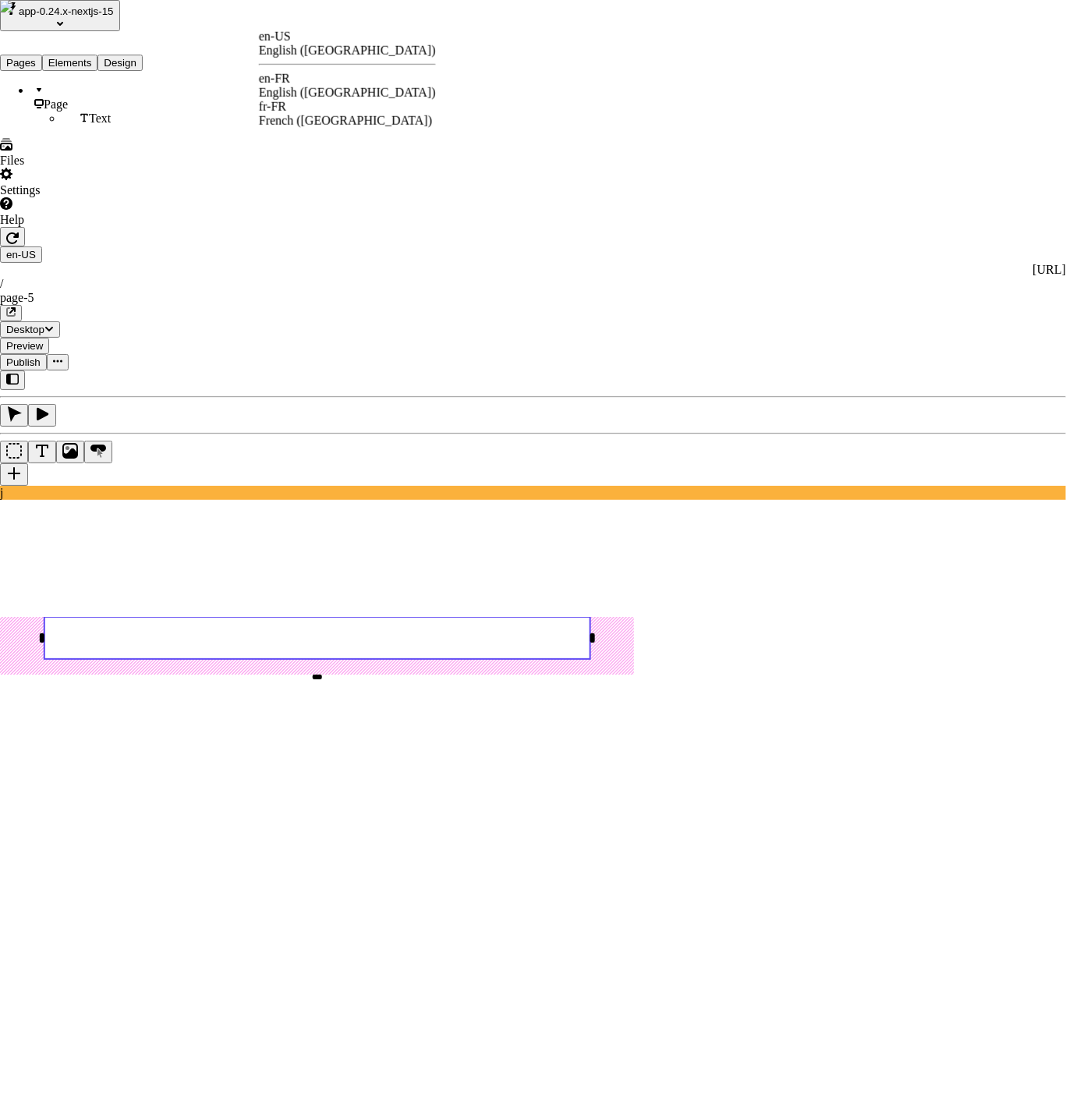
click at [334, 85] on div "English ([GEOGRAPHIC_DATA])" at bounding box center [347, 92] width 177 height 14
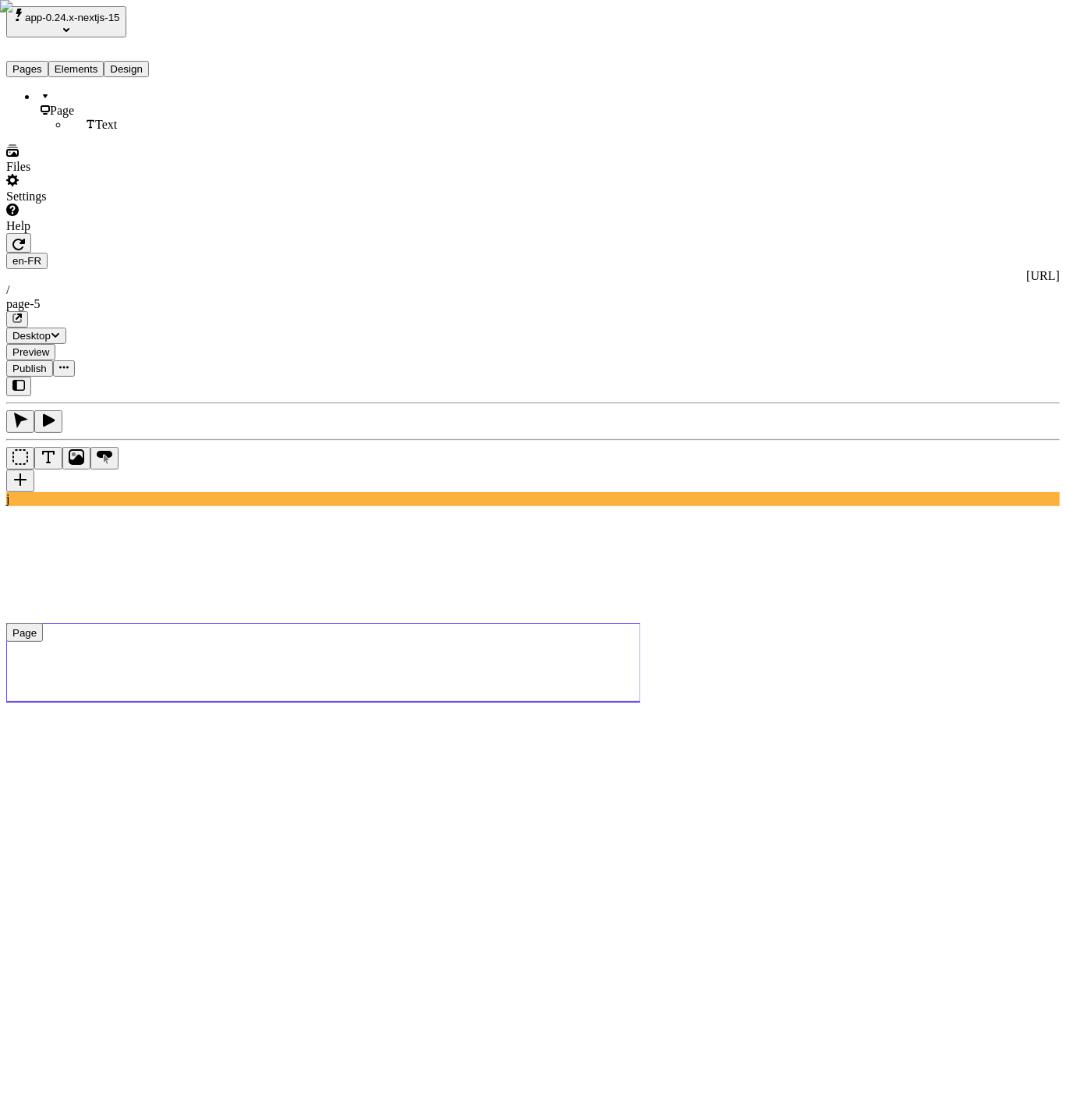
click at [417, 623] on use at bounding box center [324, 662] width 635 height 79
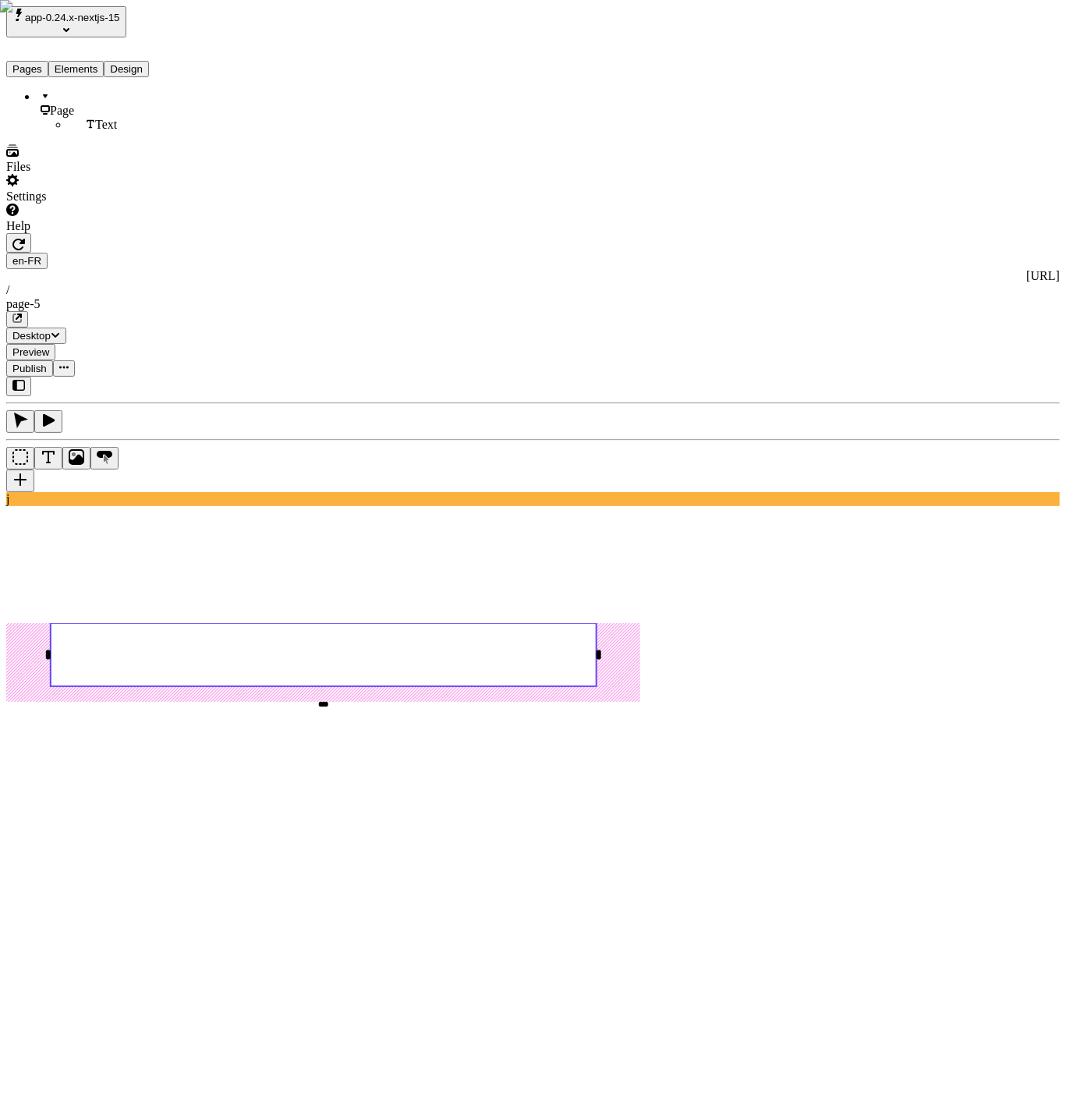
click at [431, 623] on rect at bounding box center [324, 655] width 546 height 63
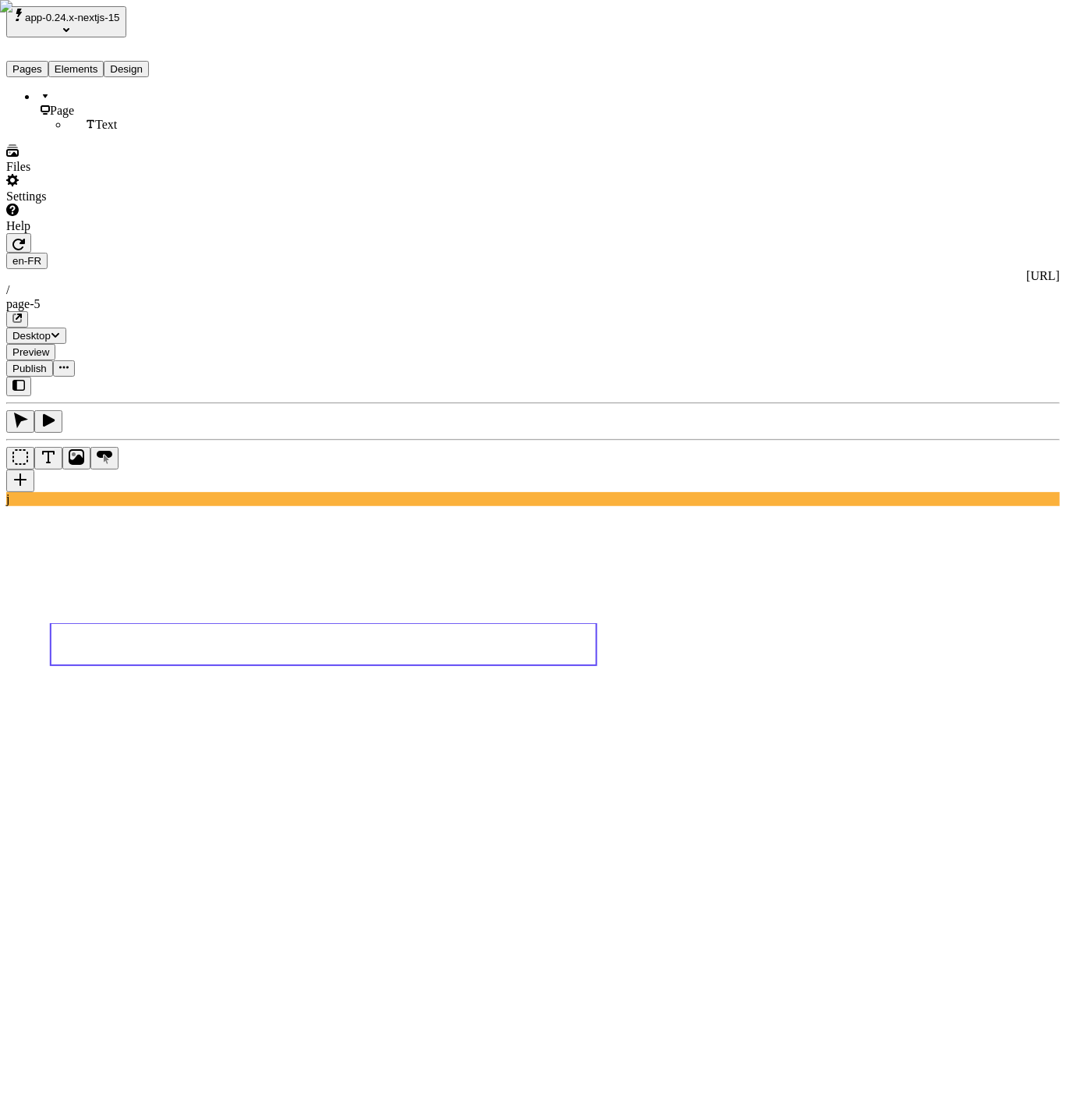
type textarea "french"
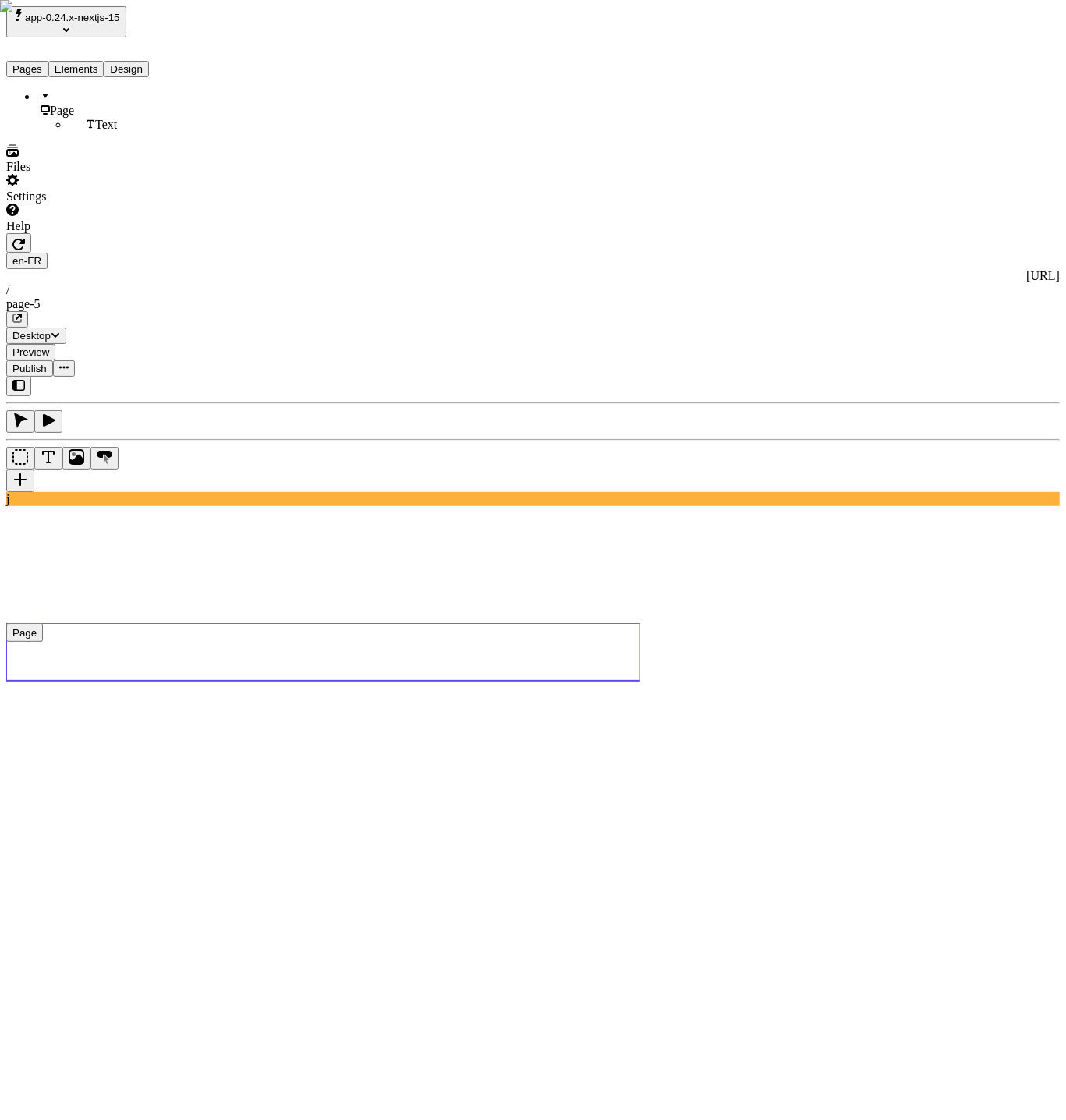
click at [241, 623] on use at bounding box center [324, 652] width 635 height 58
click at [955, 49] on div "Reset to base locale" at bounding box center [943, 56] width 99 height 14
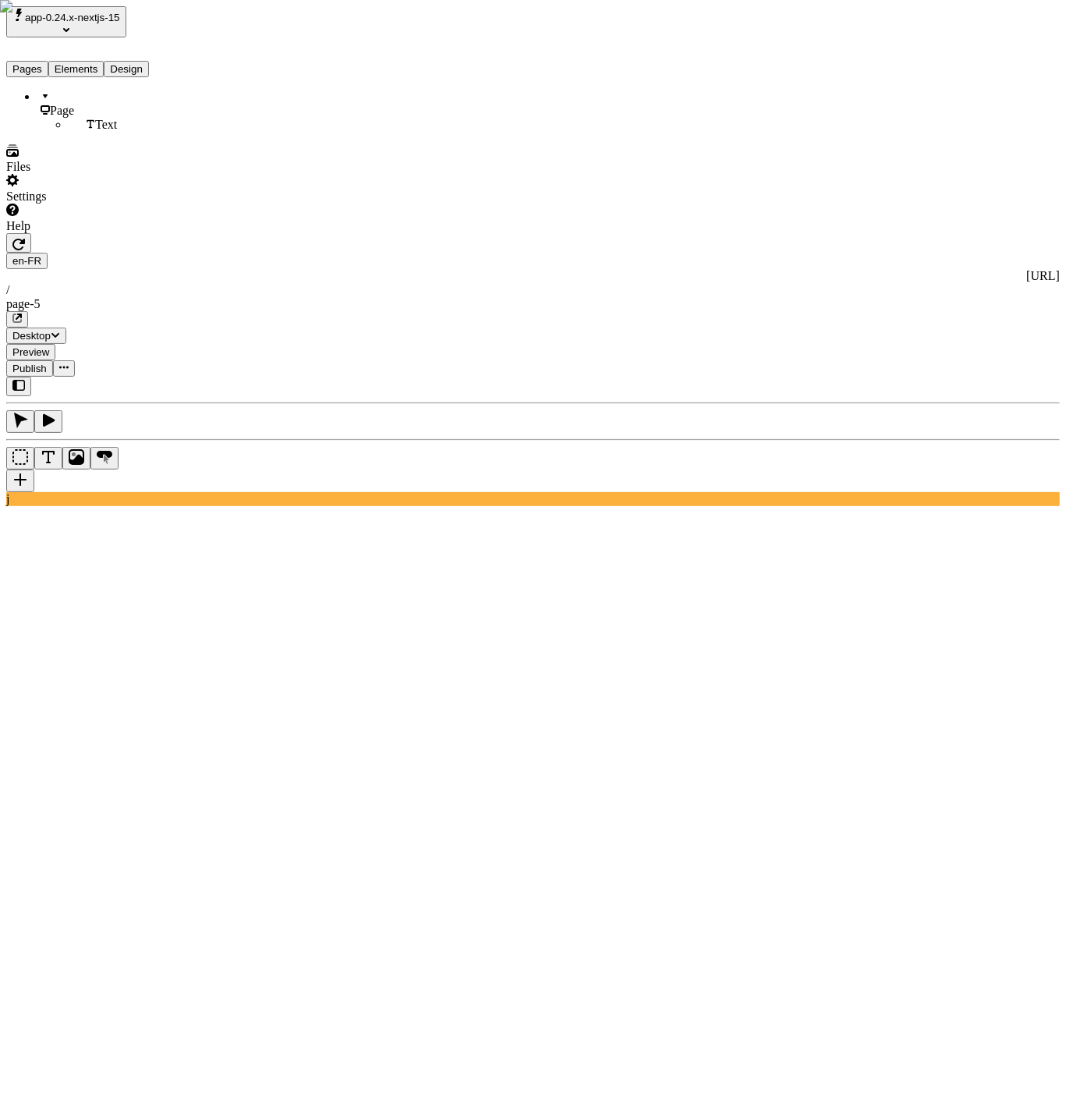
click at [279, 253] on div "en-FR [URL] / page-5" at bounding box center [533, 290] width 1054 height 75
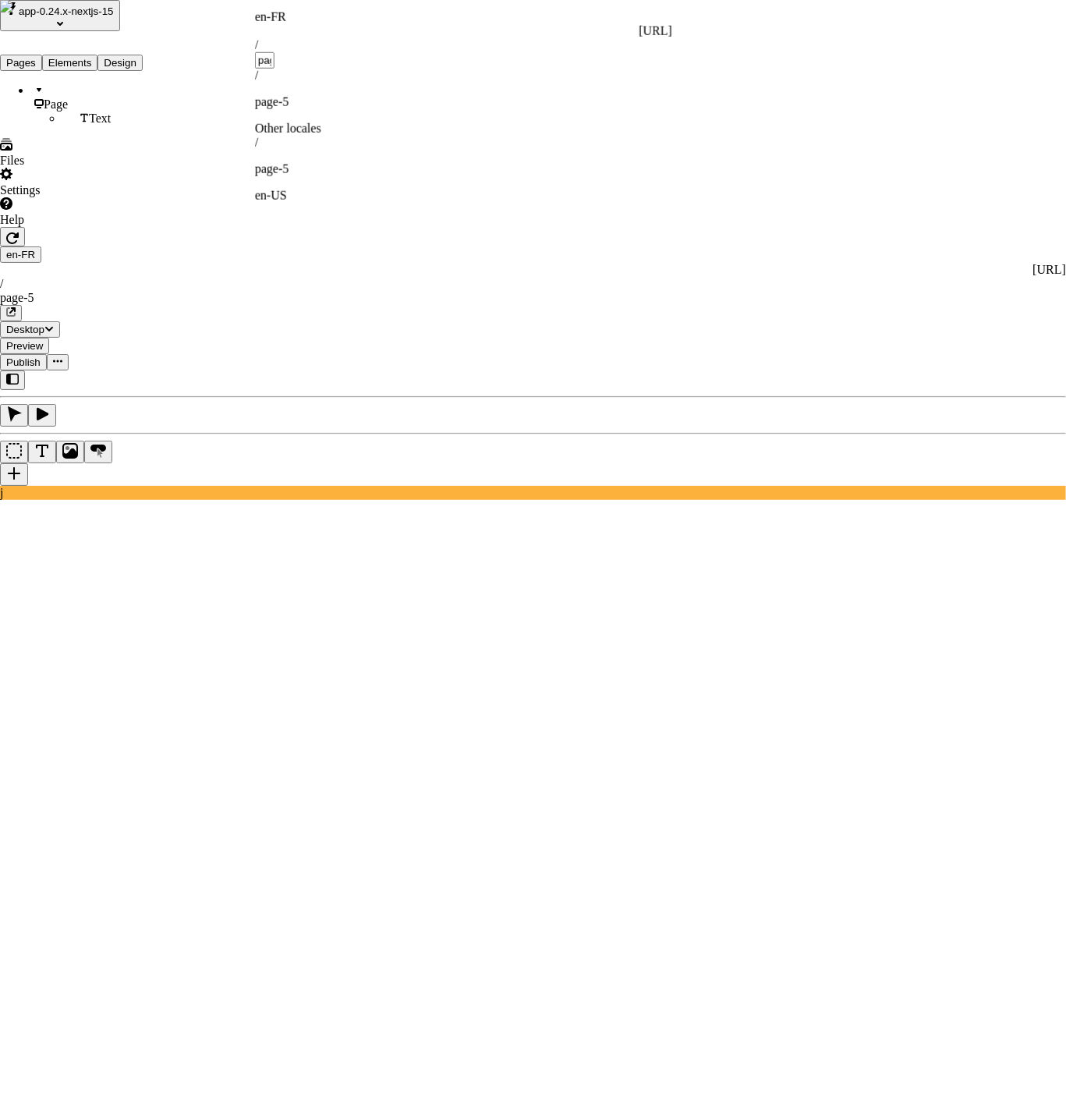
click at [347, 136] on div "/ page-5 en-US" at bounding box center [463, 169] width 417 height 67
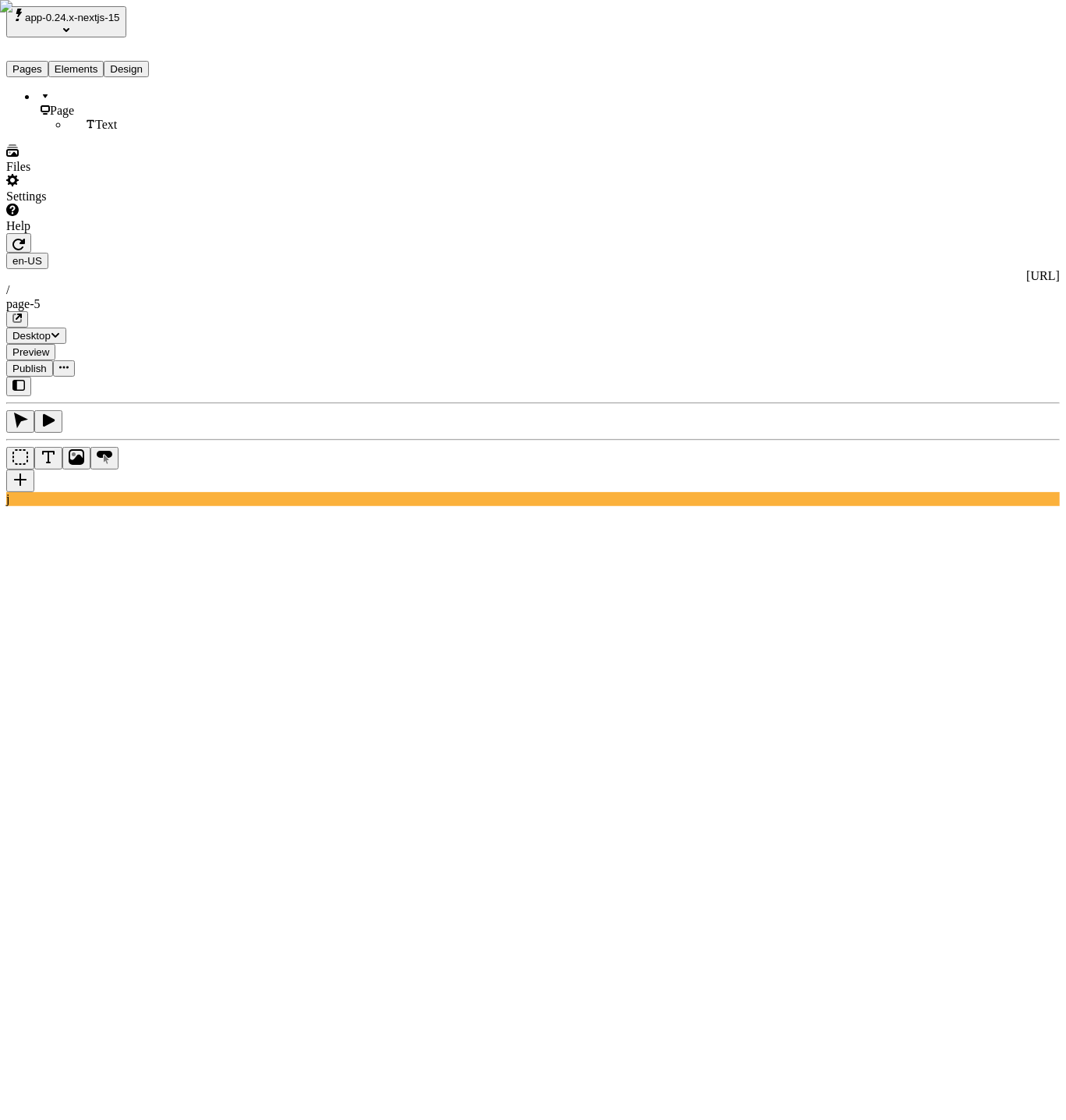
click at [285, 26] on html "app-0.24.x-nextjs-15 Pages Elements Design Page Text Files Settings Help en-US …" at bounding box center [533, 1088] width 1066 height 2176
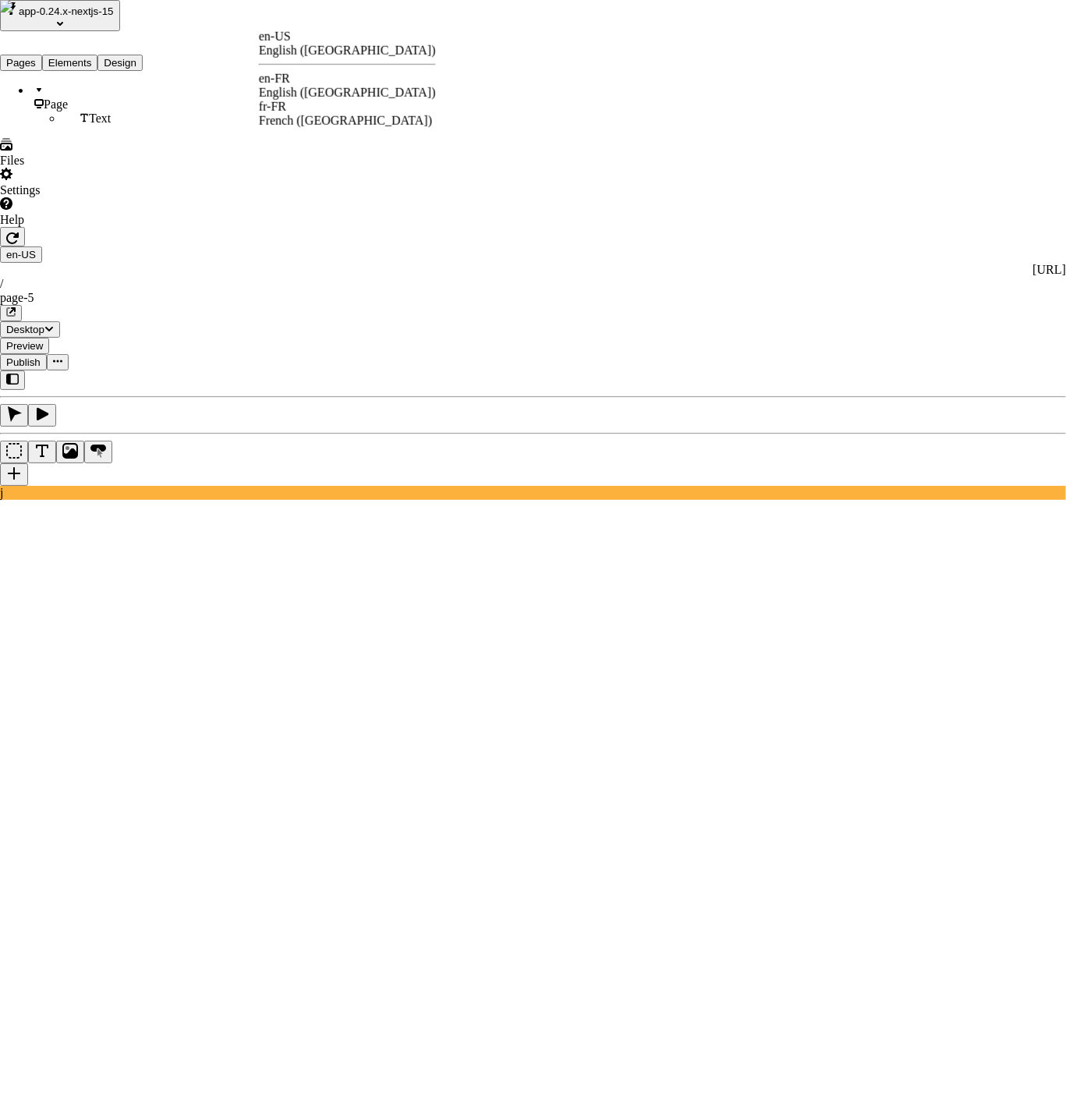
click at [339, 89] on div "English ([GEOGRAPHIC_DATA])" at bounding box center [347, 92] width 177 height 14
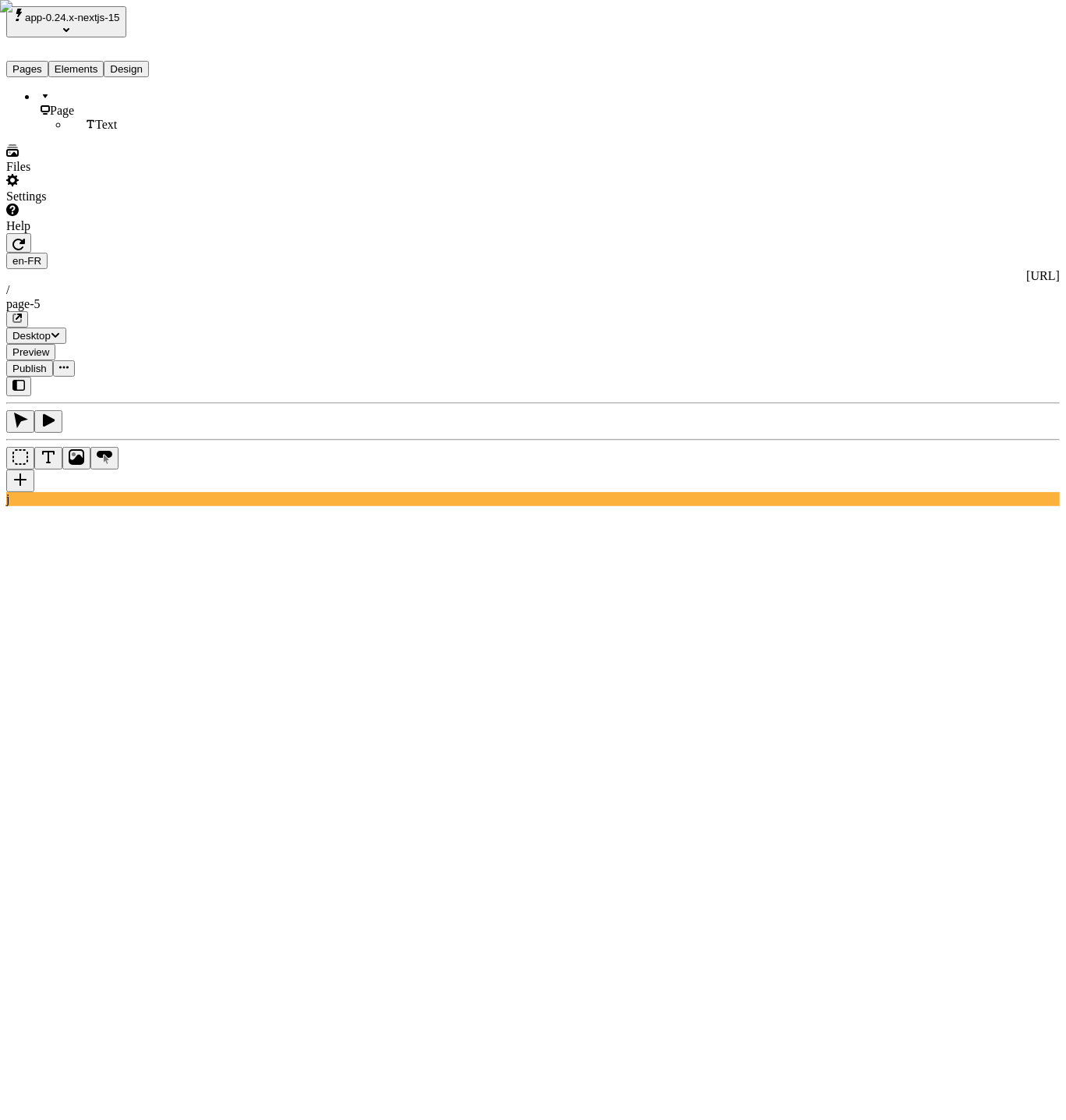
click at [84, 23] on span "app-0.24.x-nextjs-15" at bounding box center [72, 17] width 95 height 12
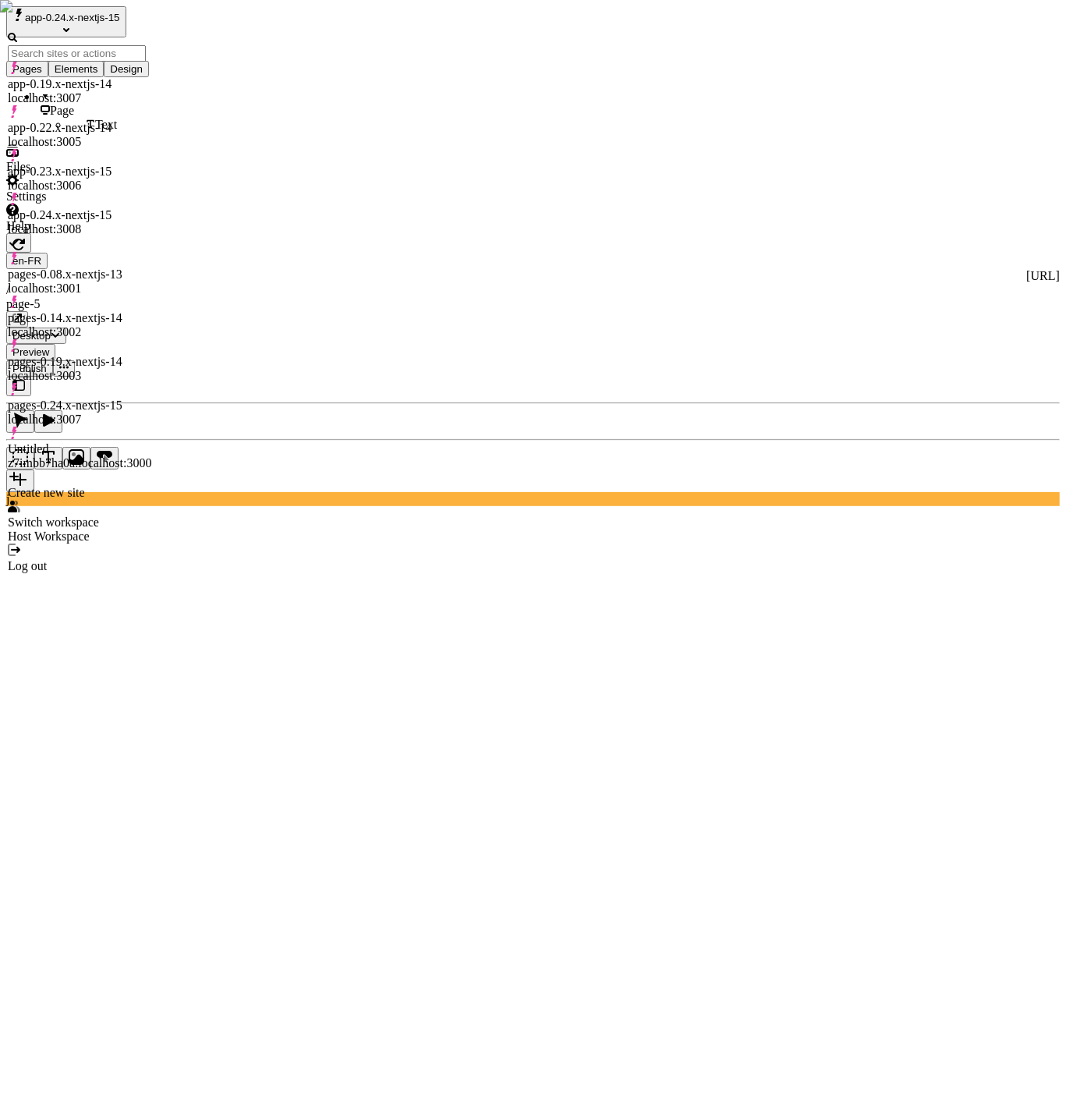
click at [84, 23] on span "app-0.24.x-nextjs-15" at bounding box center [72, 17] width 95 height 12
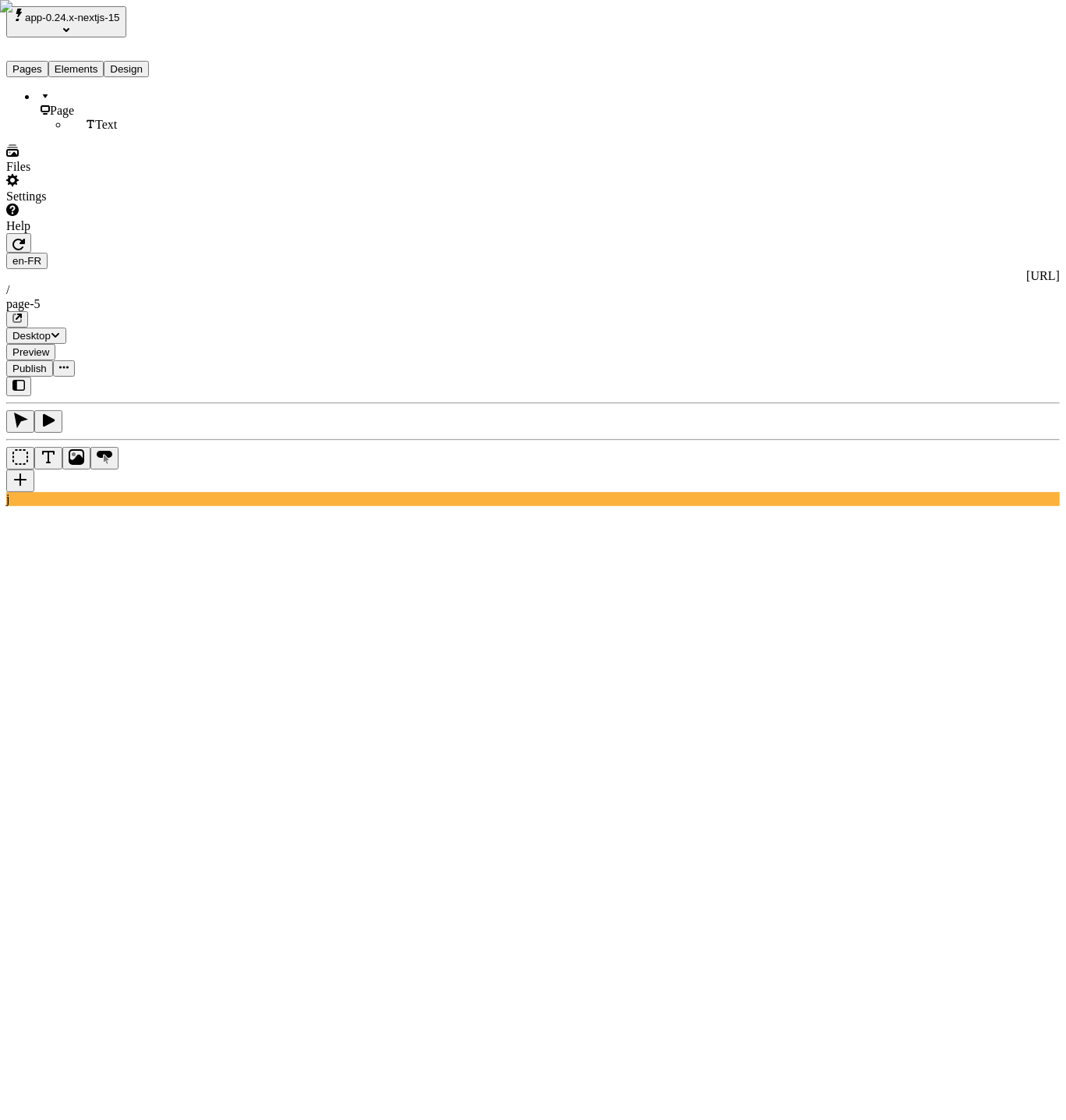
click at [85, 21] on span "app-0.24.x-nextjs-15" at bounding box center [72, 17] width 95 height 12
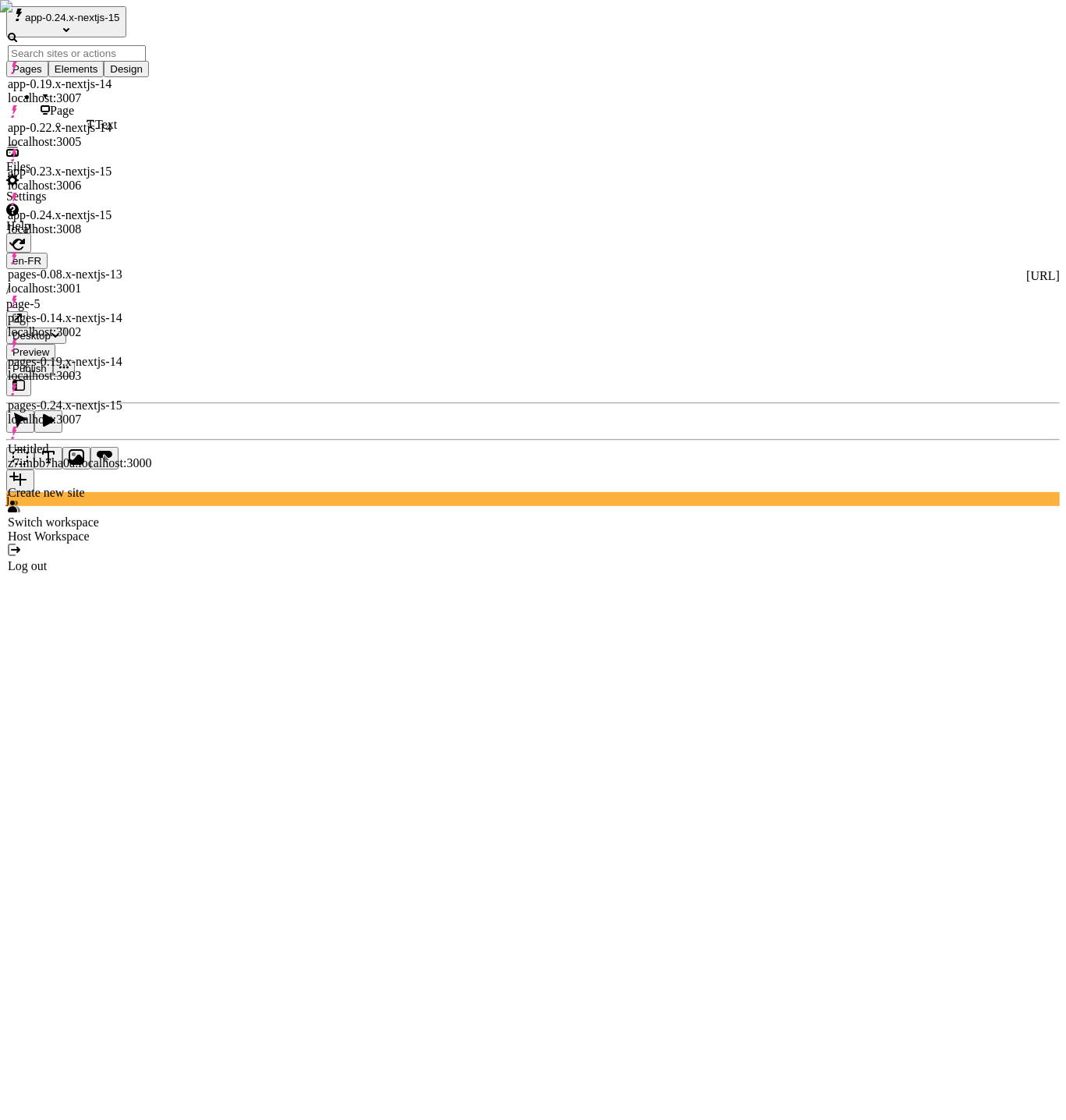
click at [85, 21] on span "app-0.24.x-nextjs-15" at bounding box center [72, 17] width 95 height 12
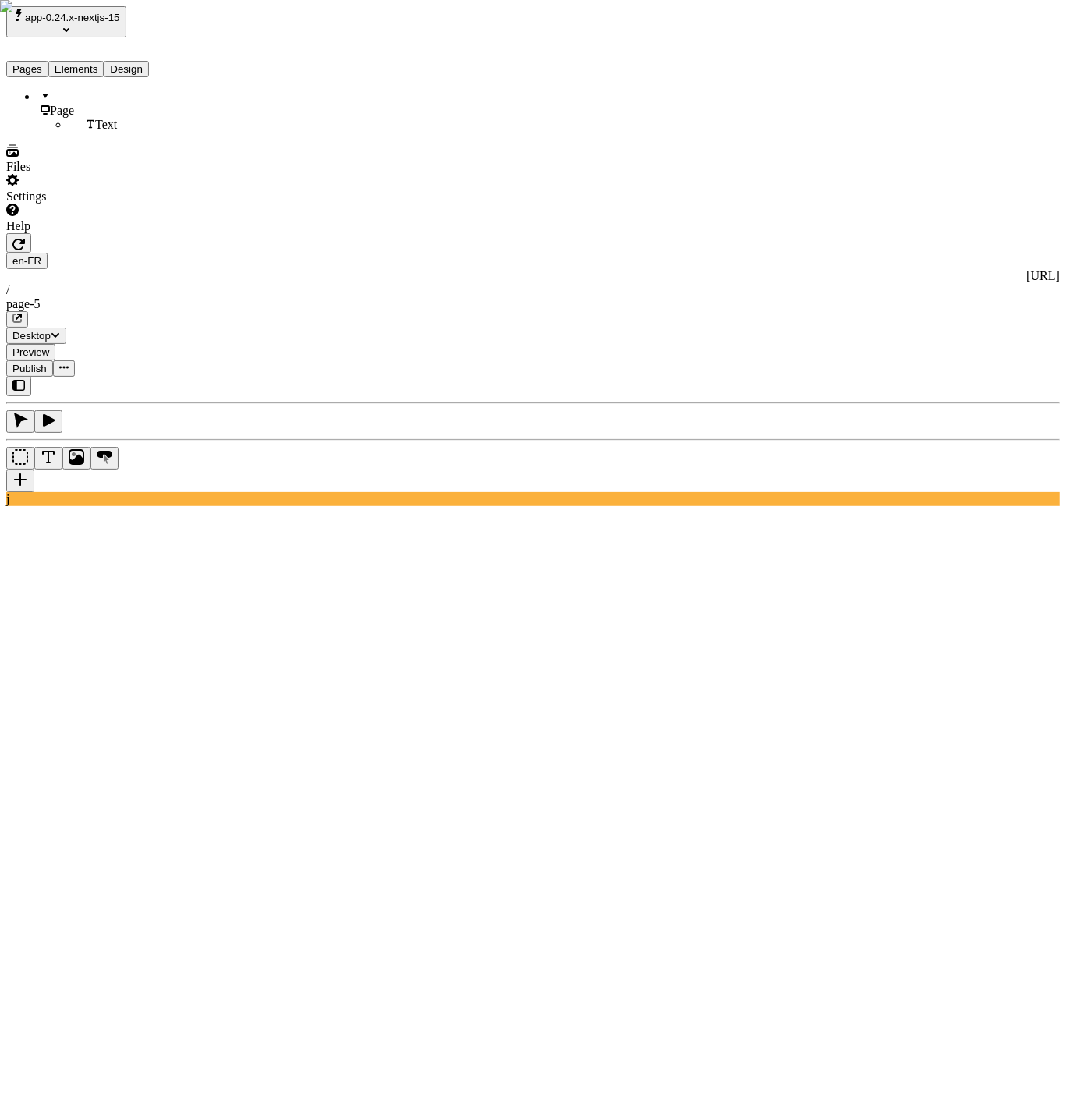
click at [85, 21] on span "app-0.24.x-nextjs-15" at bounding box center [72, 17] width 95 height 12
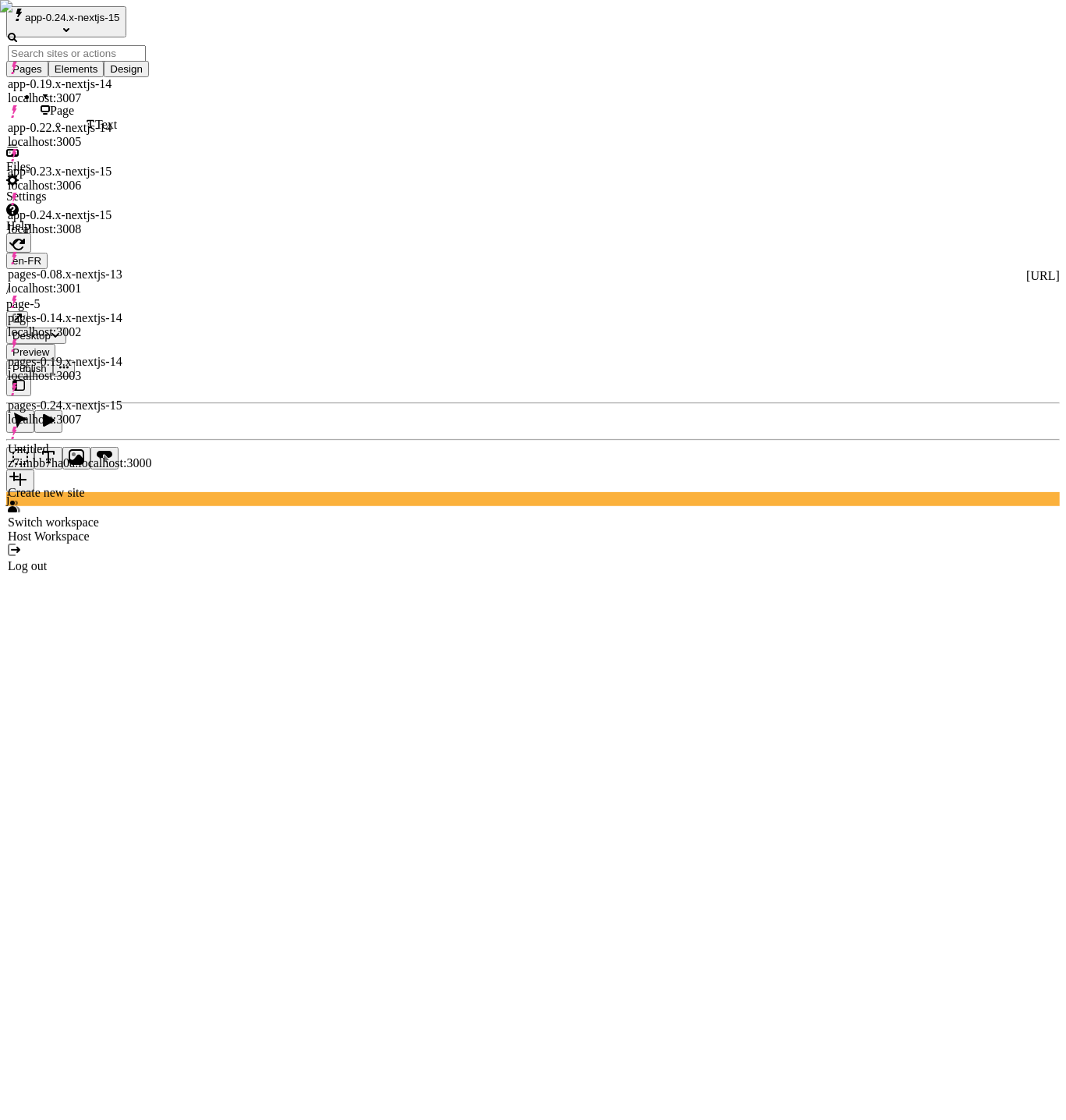
drag, startPoint x: 144, startPoint y: 151, endPoint x: 41, endPoint y: 149, distance: 103.0
click at [41, 208] on div "app-0.24.x-nextjs-15 localhost:3008" at bounding box center [79, 222] width 144 height 28
